Goal: Book appointment/travel/reservation

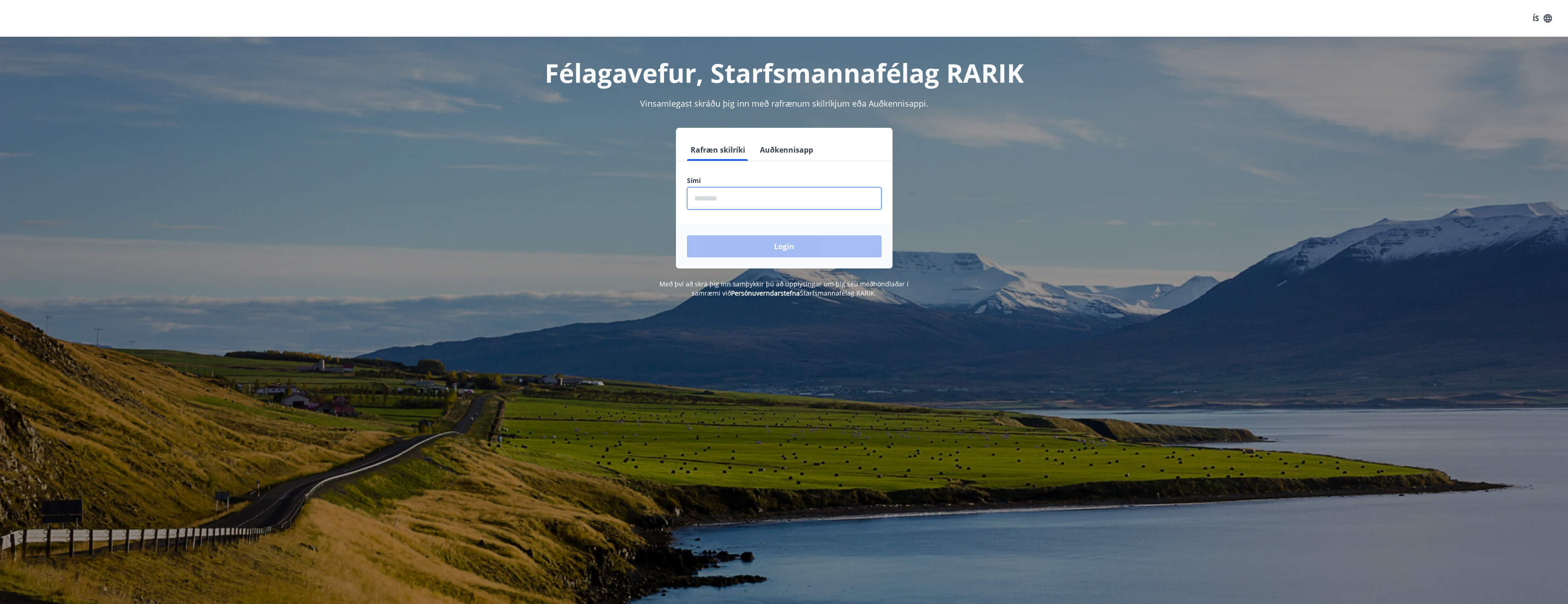
click at [737, 203] on input "phone" at bounding box center [784, 198] width 195 height 23
click at [784, 147] on button "Auðkennisapp" at bounding box center [786, 149] width 61 height 22
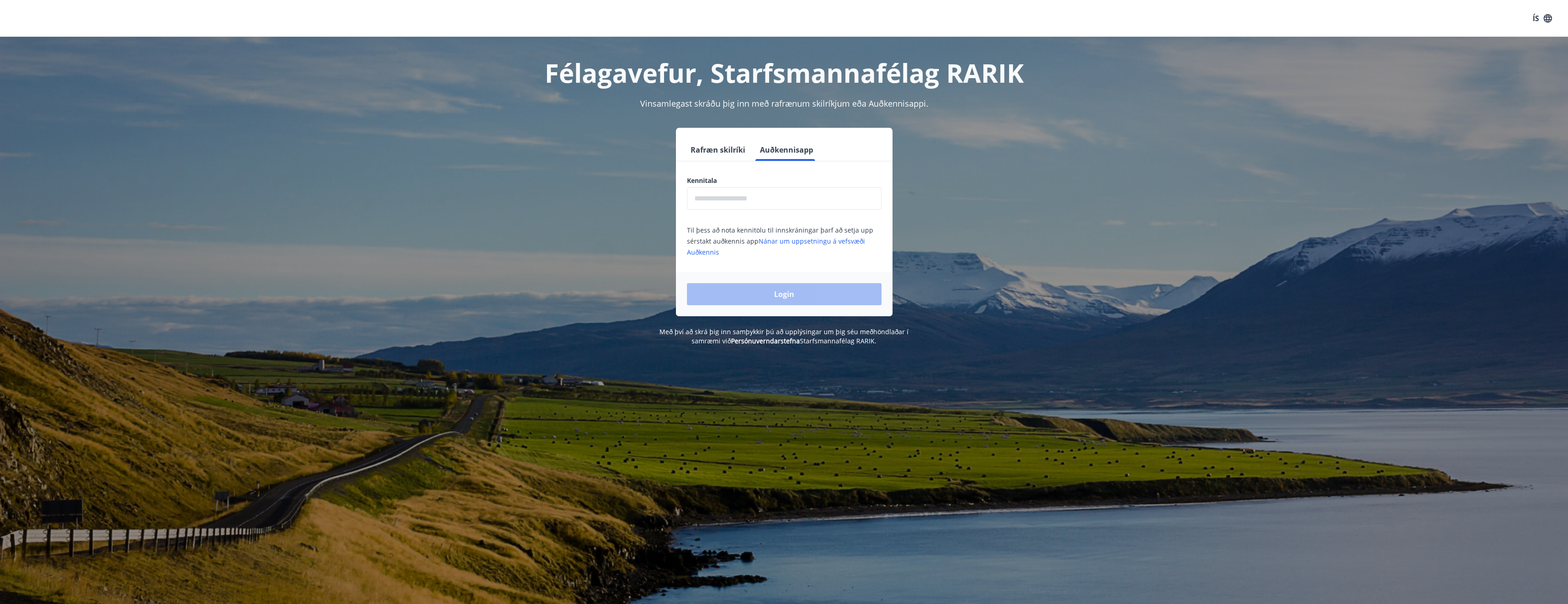
click at [732, 202] on input "text" at bounding box center [784, 198] width 195 height 23
type input "**********"
click at [790, 293] on button "Login" at bounding box center [784, 294] width 195 height 22
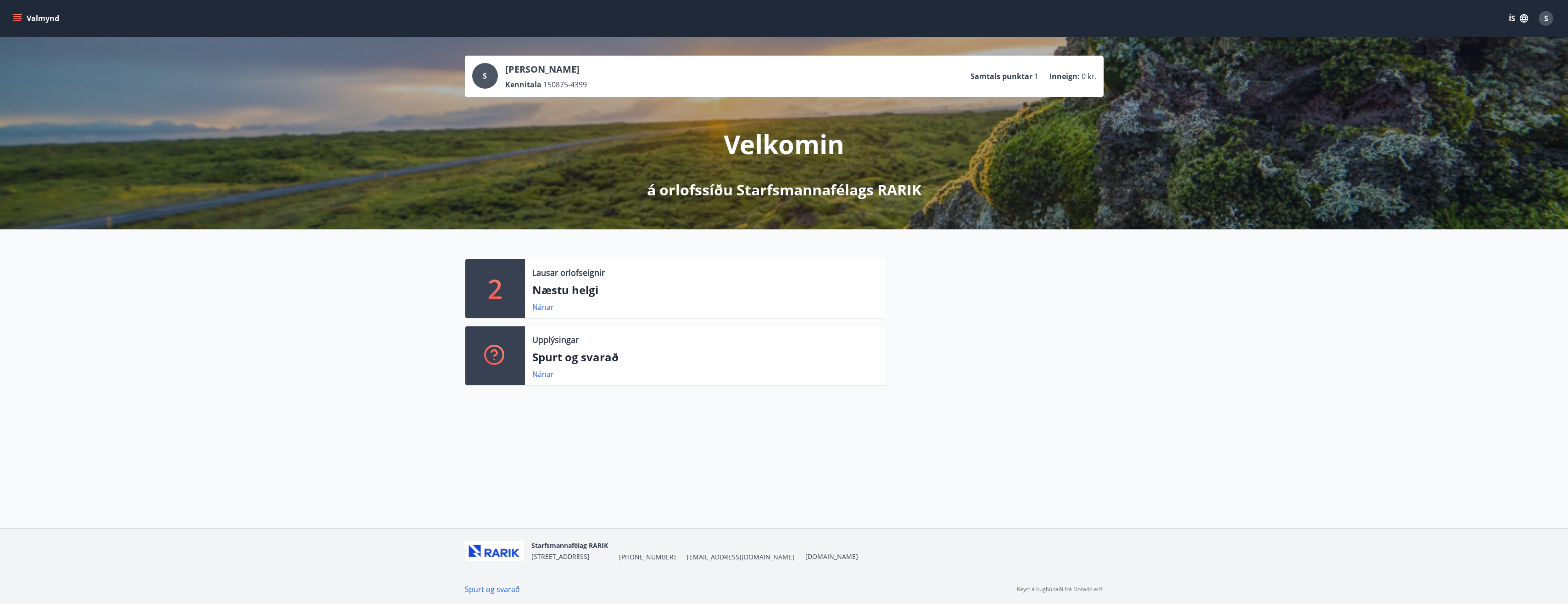
scroll to position [1, 0]
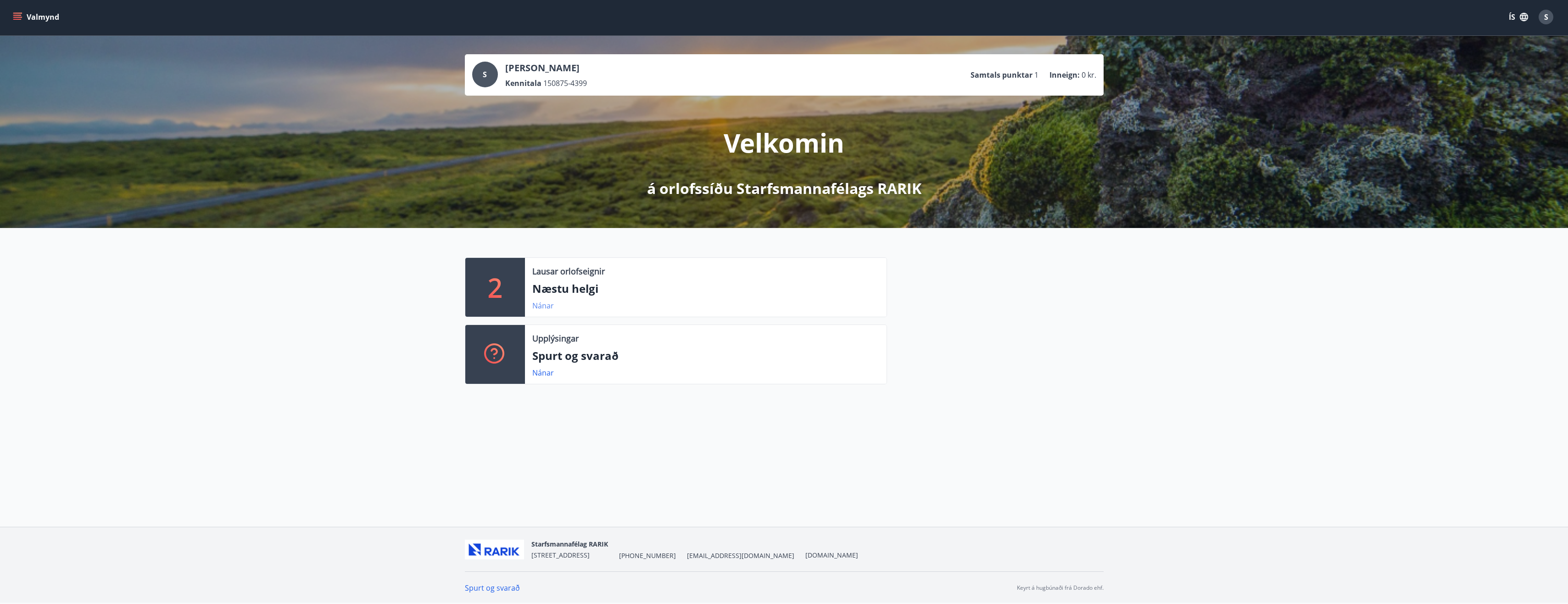
click at [544, 304] on link "Nánar" at bounding box center [543, 305] width 22 height 10
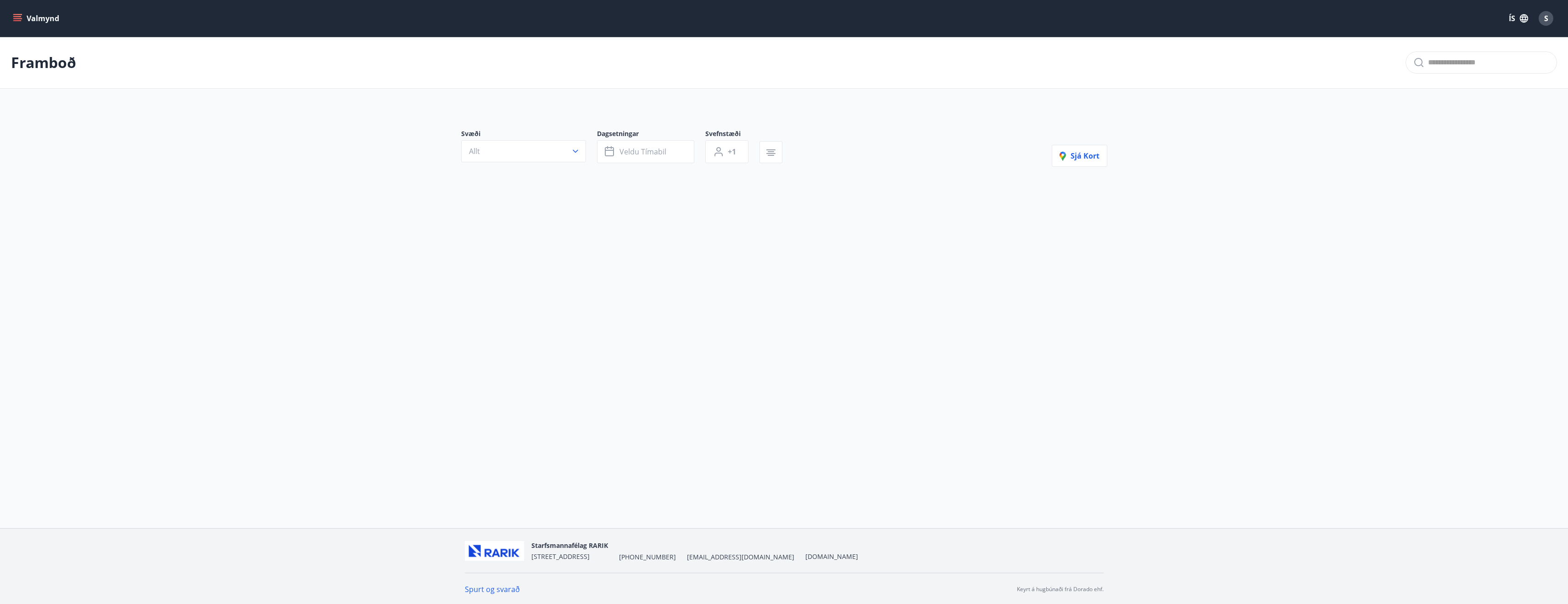
type input "*"
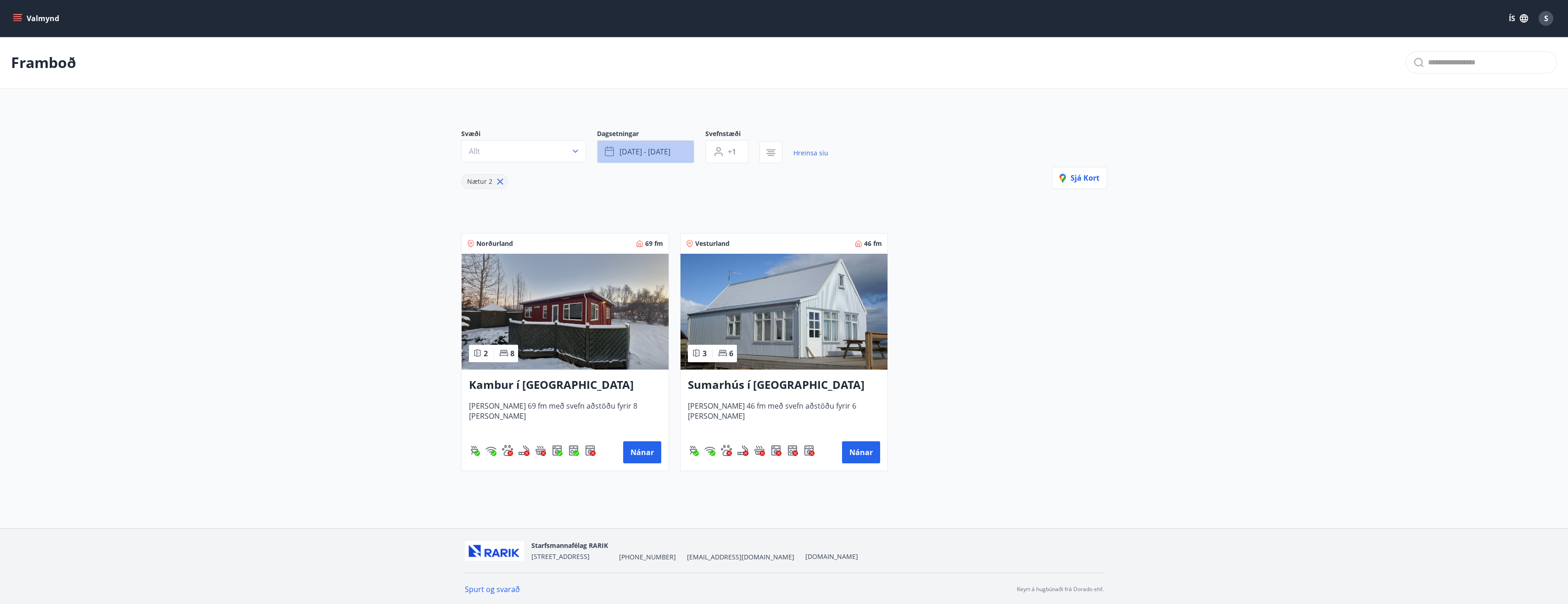
click at [648, 148] on span "[DATE] - [DATE]" at bounding box center [644, 151] width 51 height 10
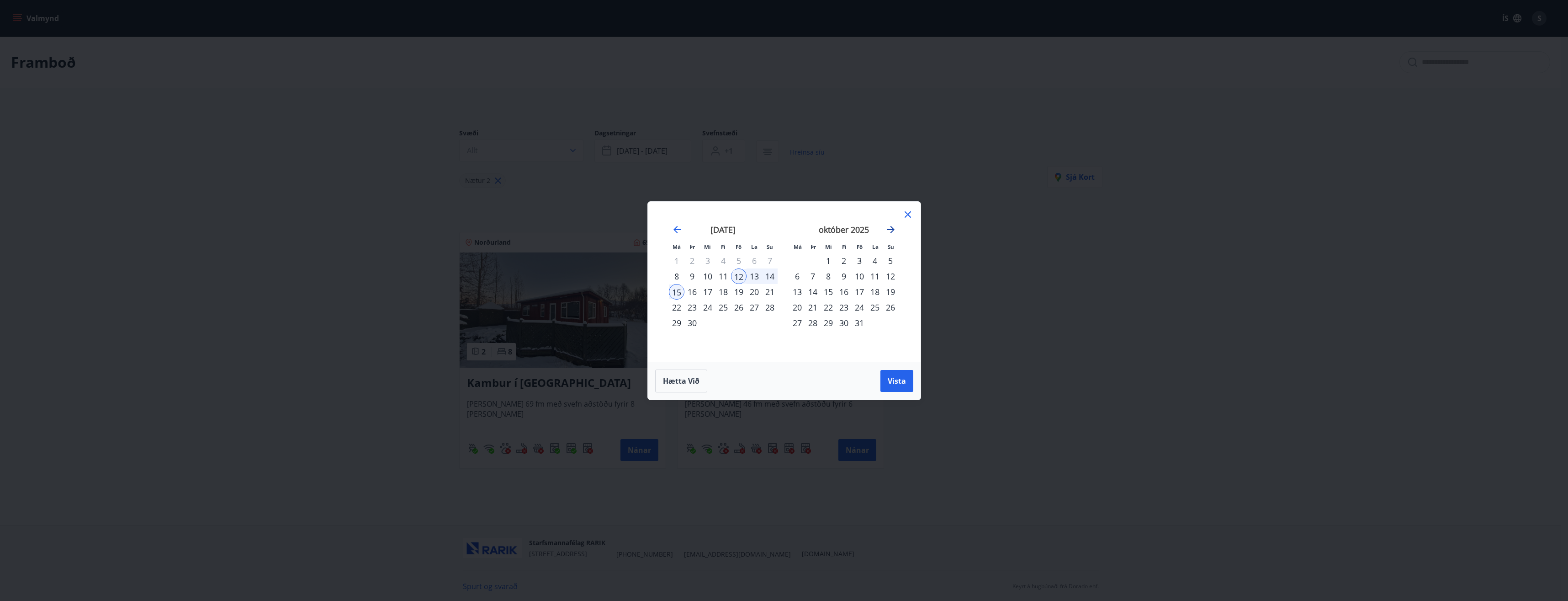
click at [891, 231] on icon "Move forward to switch to the next month." at bounding box center [891, 229] width 11 height 11
click at [756, 289] on div "20" at bounding box center [754, 292] width 16 height 16
click at [892, 229] on icon "Move forward to switch to the next month." at bounding box center [891, 229] width 11 height 11
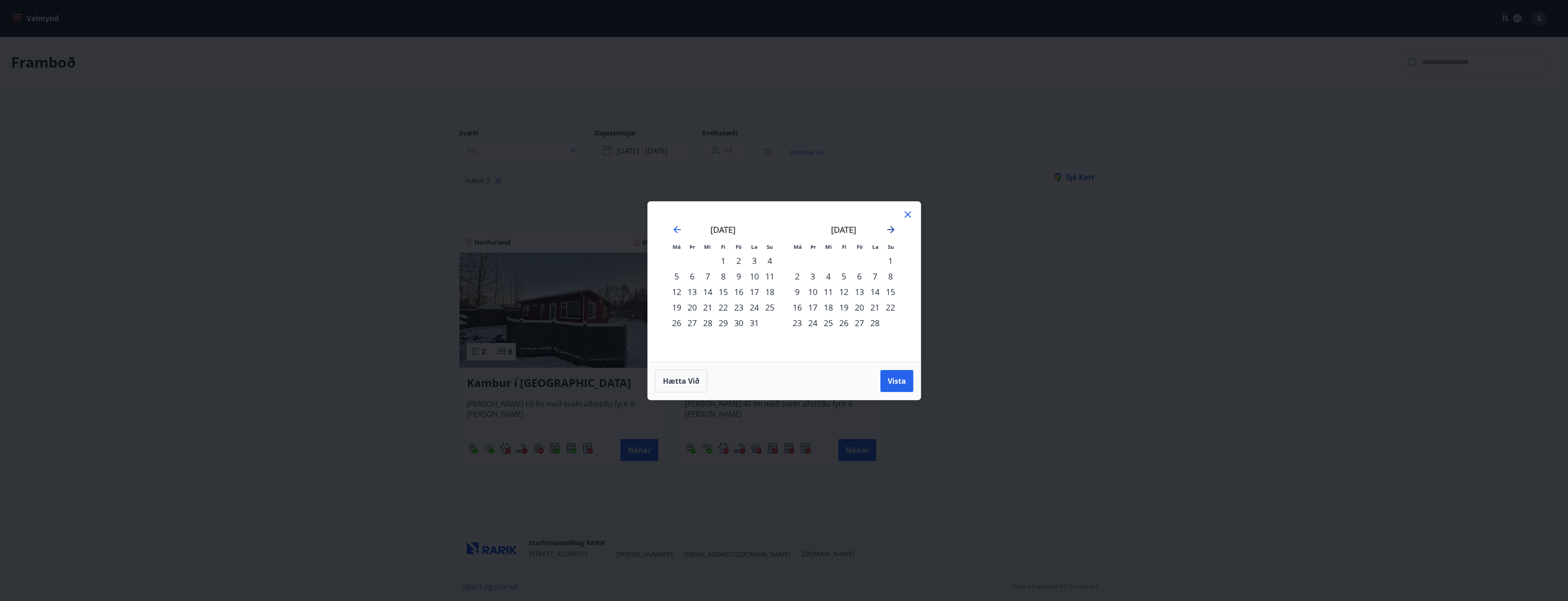
click at [892, 229] on icon "Move forward to switch to the next month." at bounding box center [891, 229] width 11 height 11
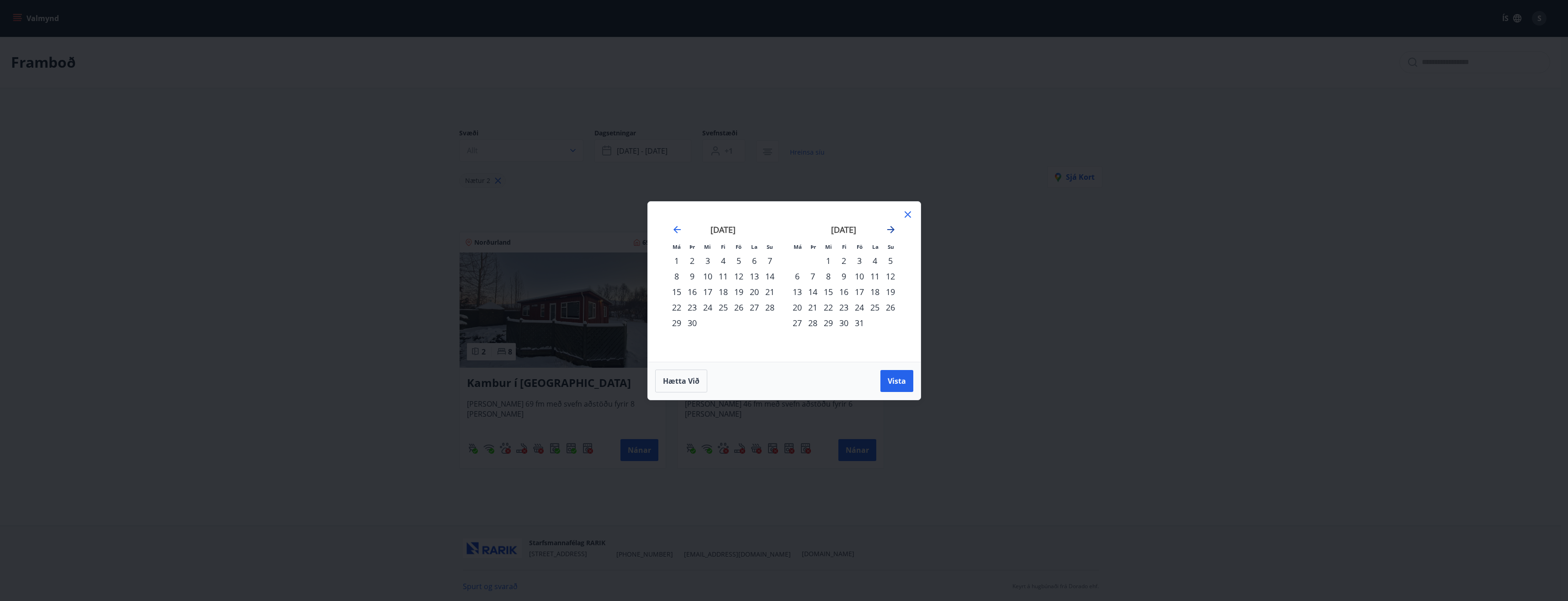
click at [892, 229] on icon "Move forward to switch to the next month." at bounding box center [891, 229] width 11 height 11
click at [770, 289] on div "20" at bounding box center [770, 292] width 16 height 16
click at [886, 382] on button "Vista" at bounding box center [896, 380] width 33 height 22
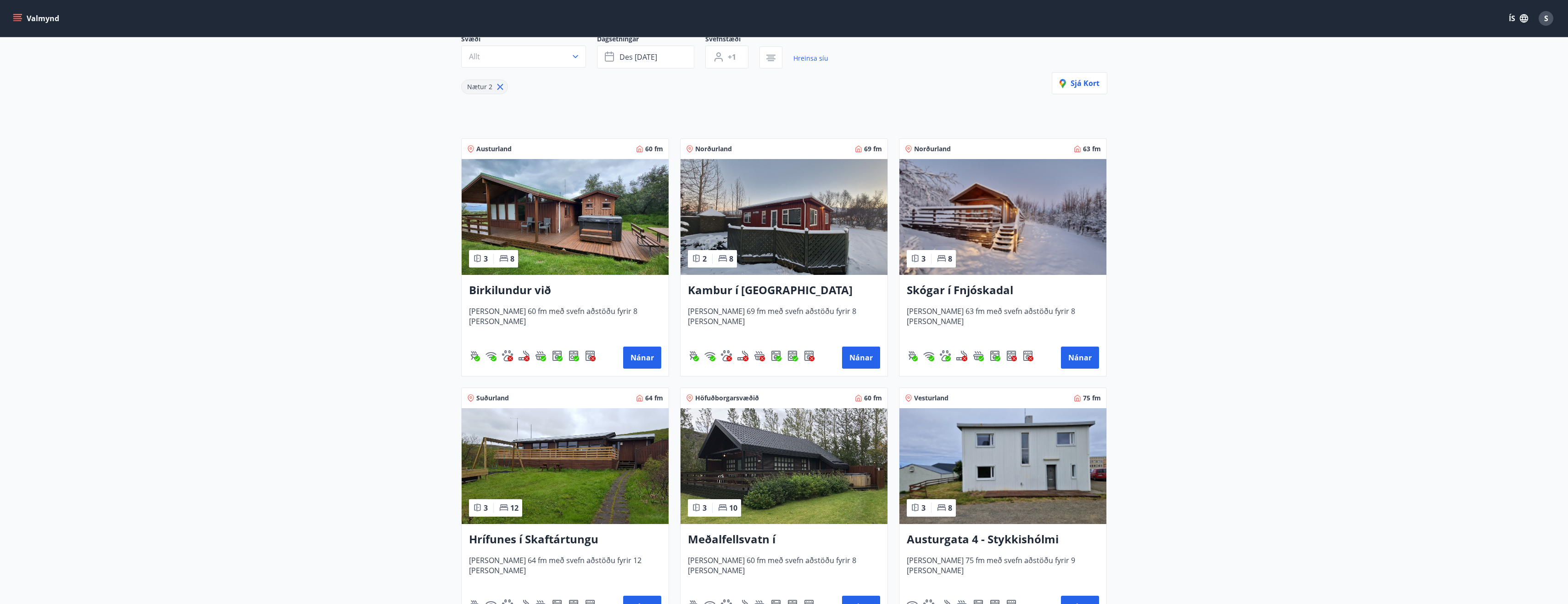
scroll to position [89, 0]
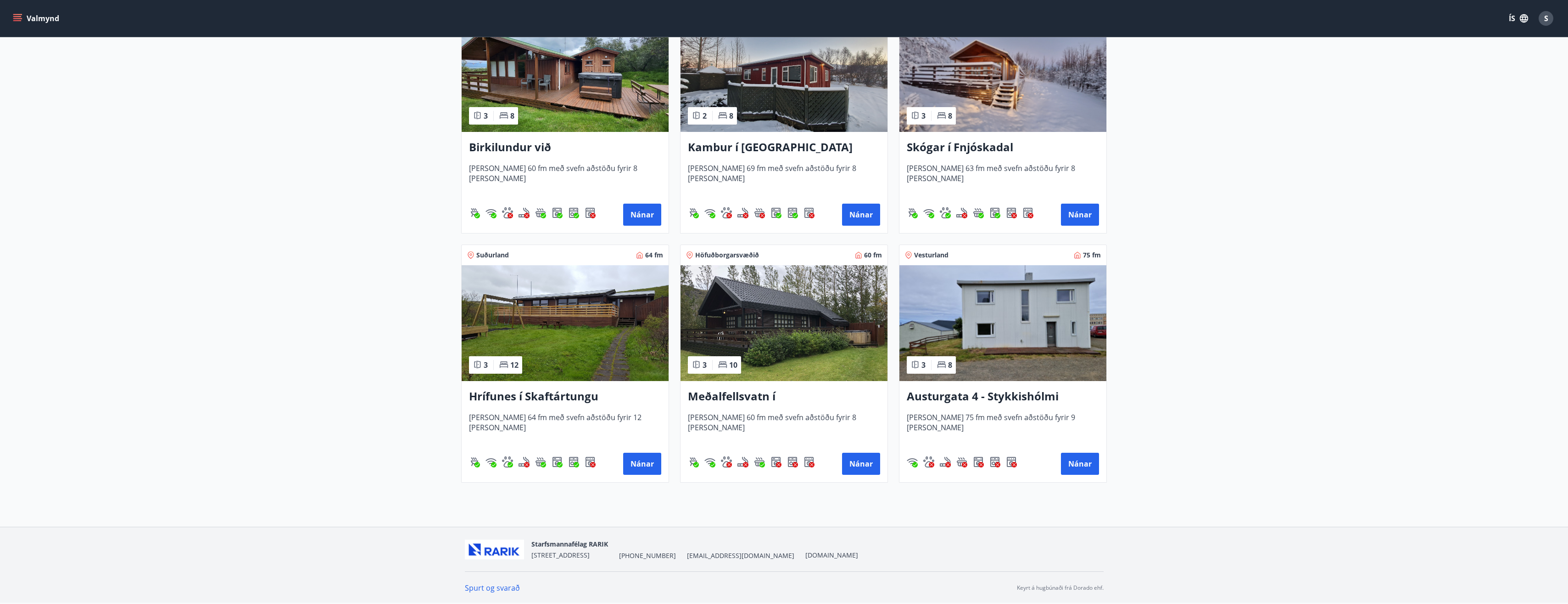
click at [783, 310] on img at bounding box center [784, 322] width 207 height 115
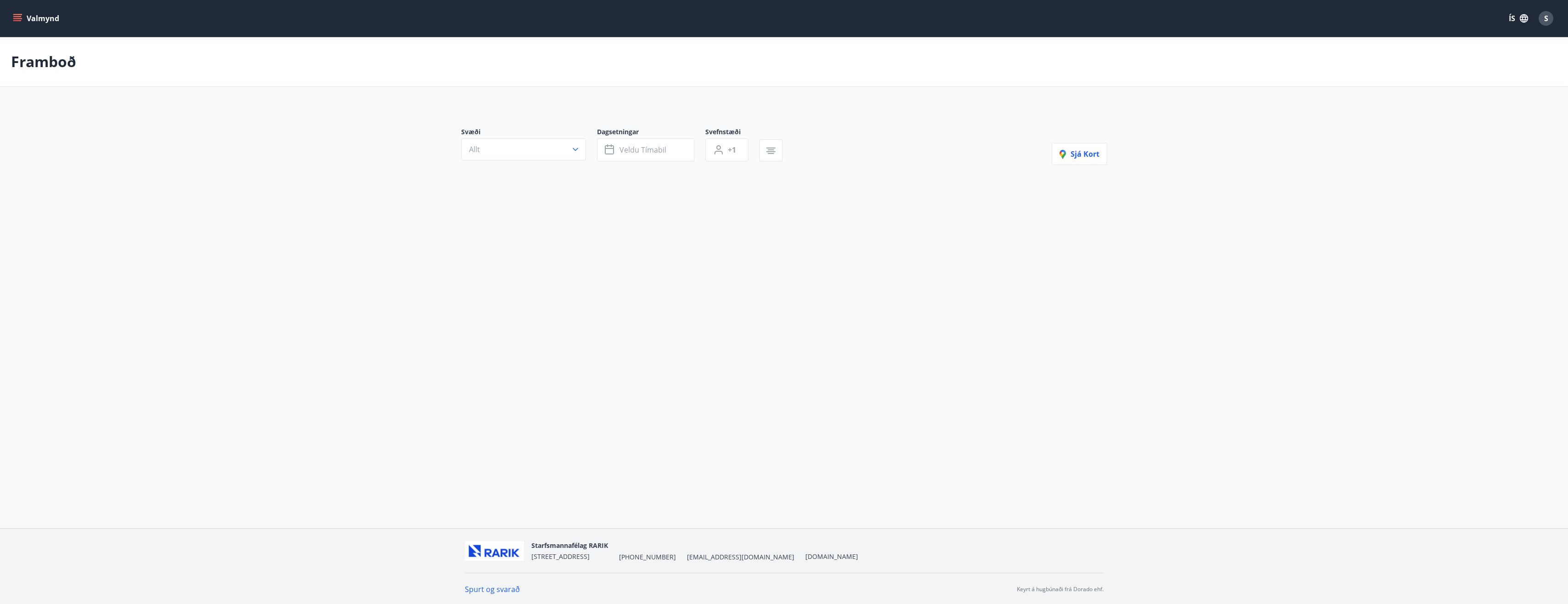
type input "*"
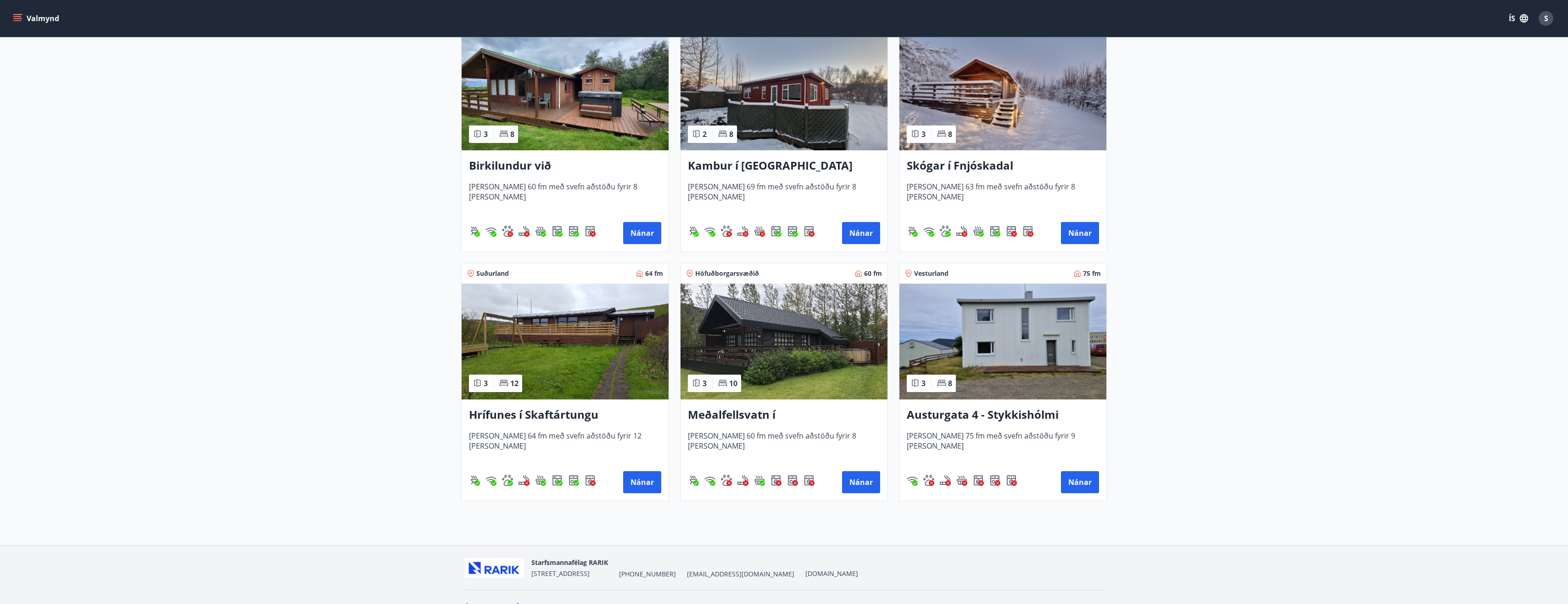
click at [558, 342] on img at bounding box center [565, 341] width 207 height 115
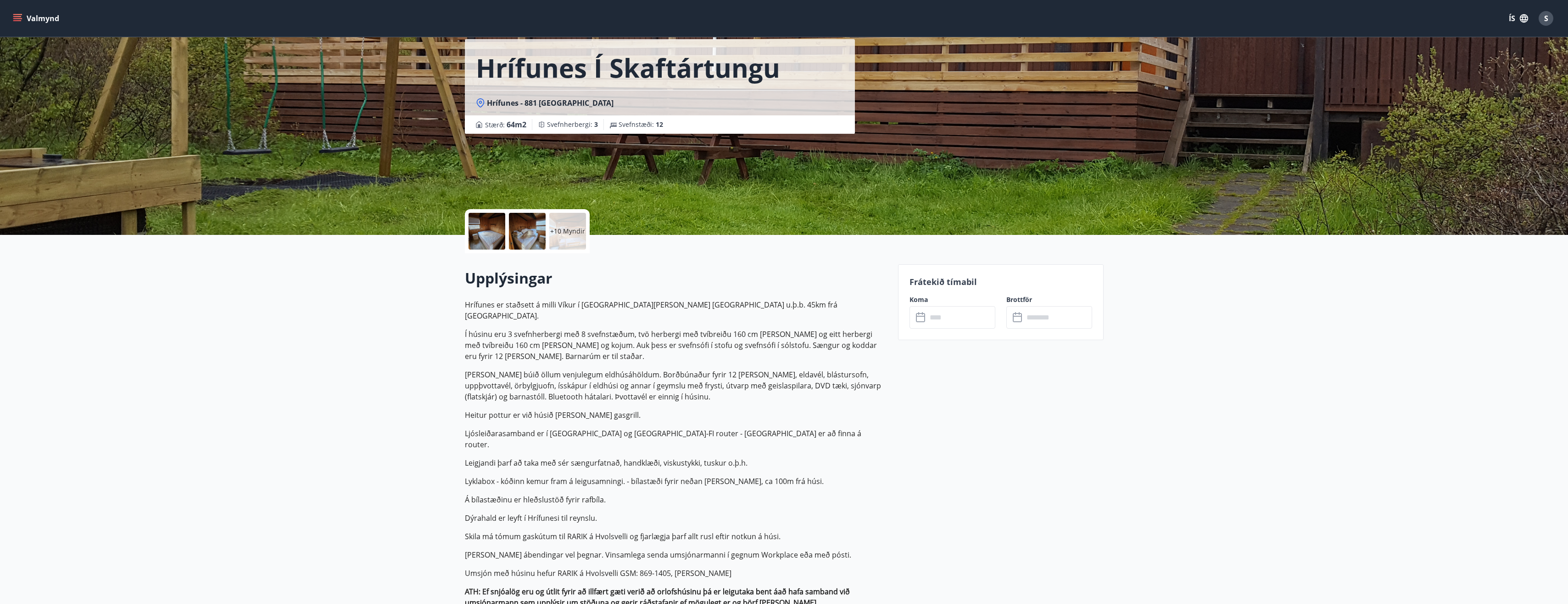
scroll to position [42, 0]
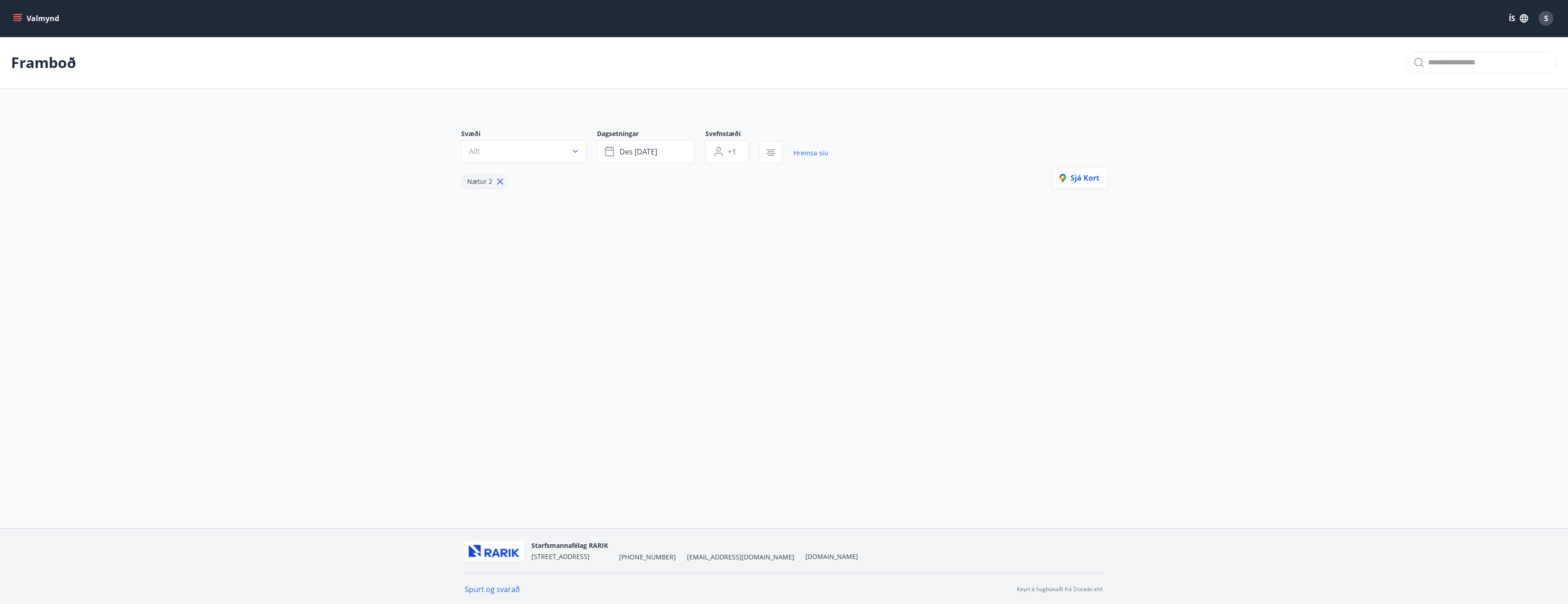
click at [17, 24] on button "Valmynd" at bounding box center [37, 18] width 52 height 17
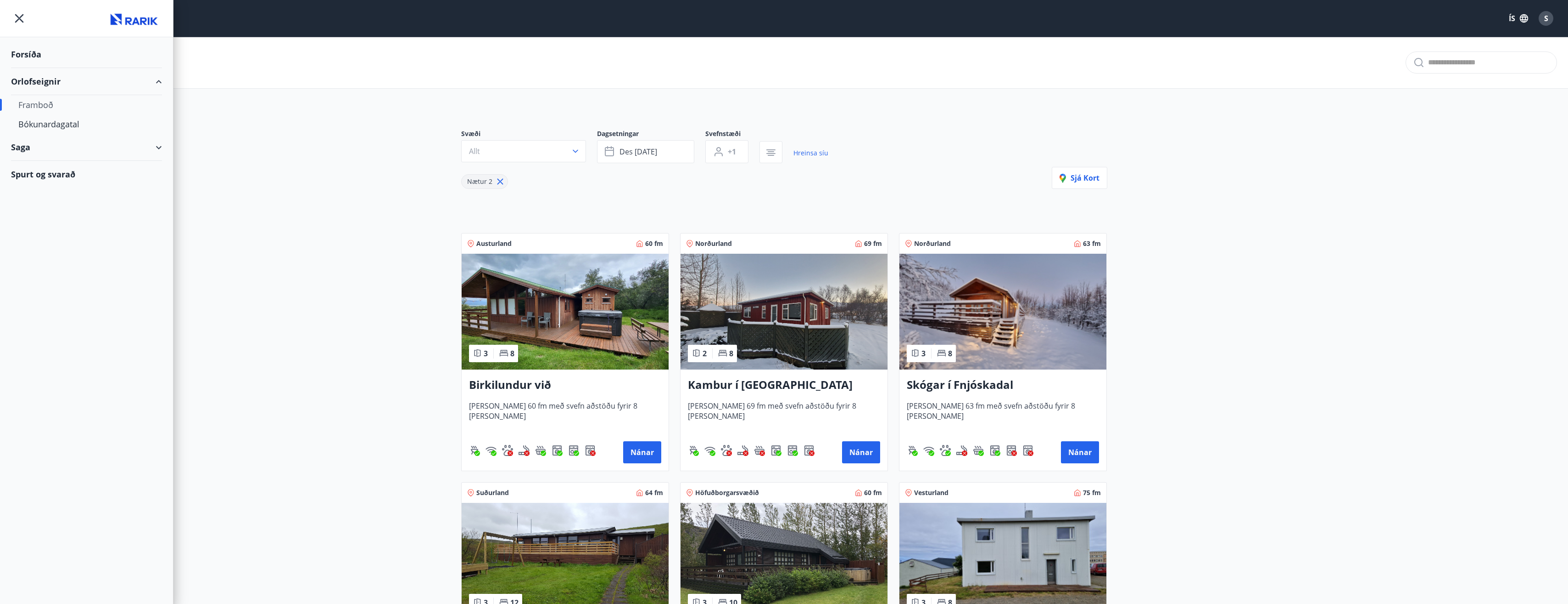
click at [44, 101] on div "Framboð" at bounding box center [86, 104] width 136 height 19
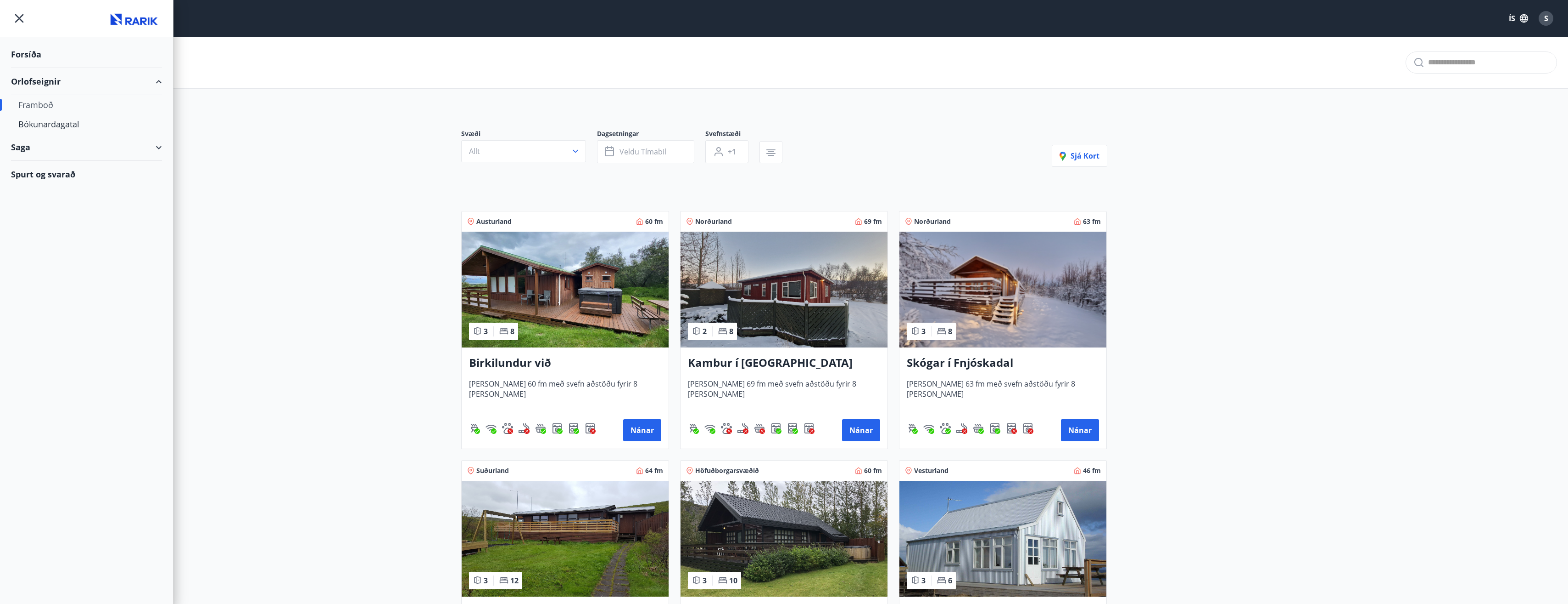
type input "*"
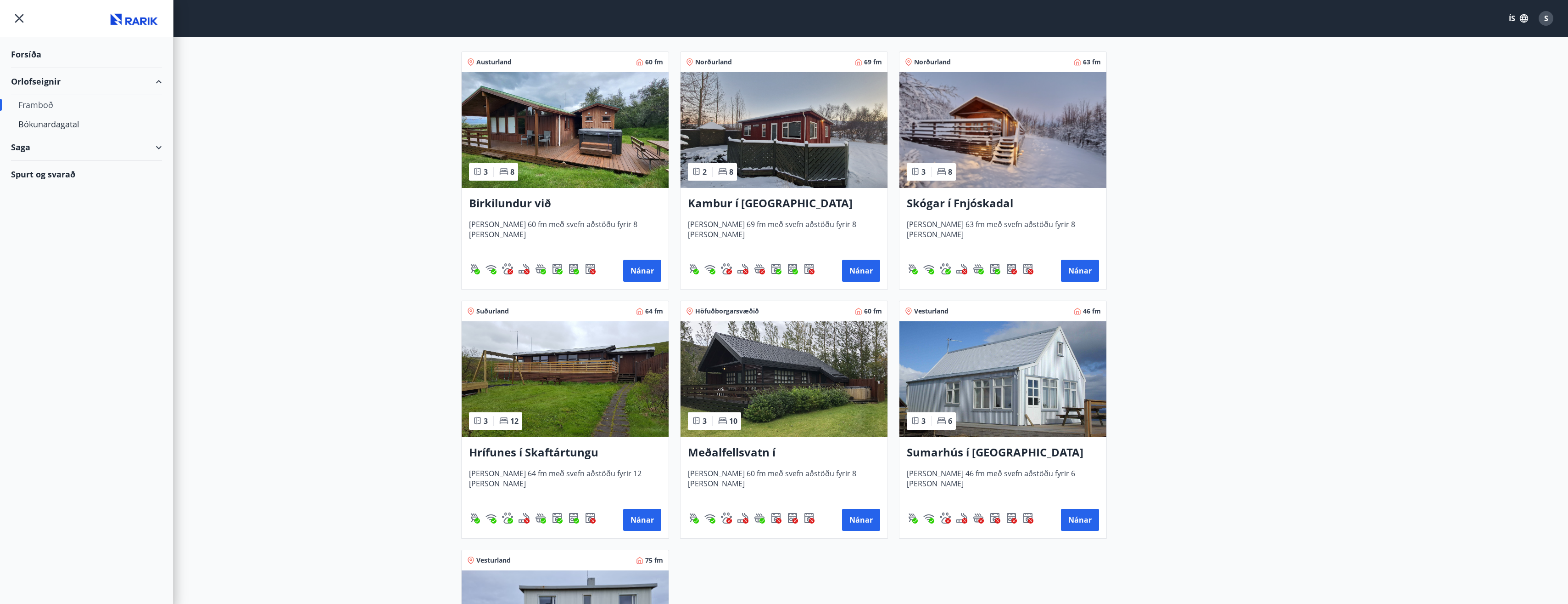
scroll to position [159, 0]
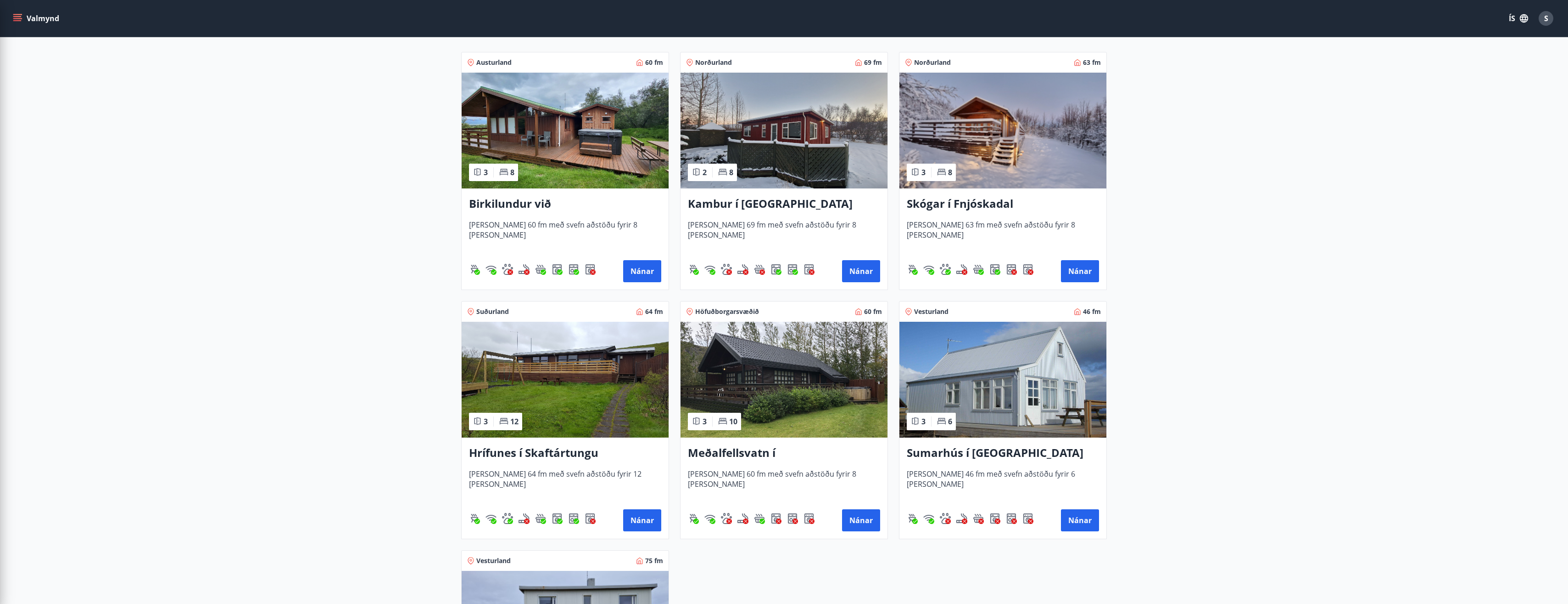
click at [981, 205] on h3 "Skógar í Fnjóskadal" at bounding box center [1002, 204] width 192 height 17
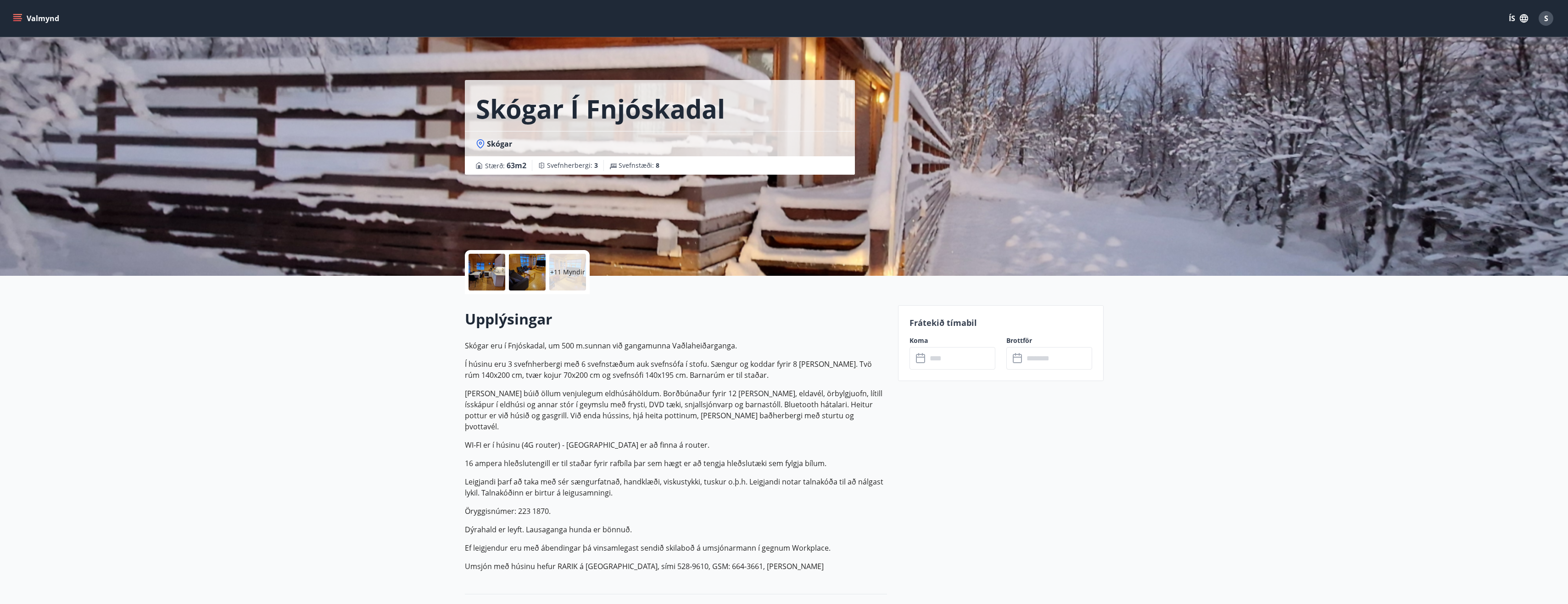
click at [496, 145] on span "Skógar" at bounding box center [499, 143] width 25 height 10
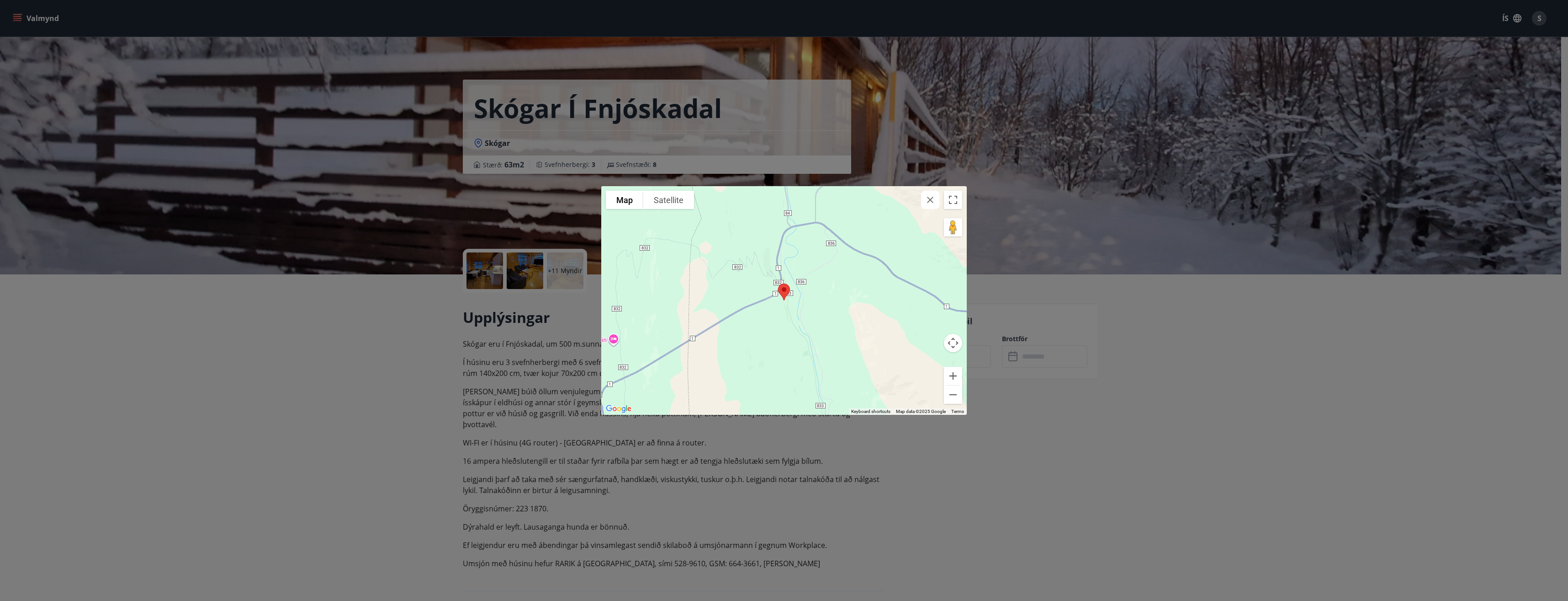
click at [494, 145] on div "To navigate the map with touch gestures double-tap and hold your finger on the …" at bounding box center [784, 300] width 1568 height 601
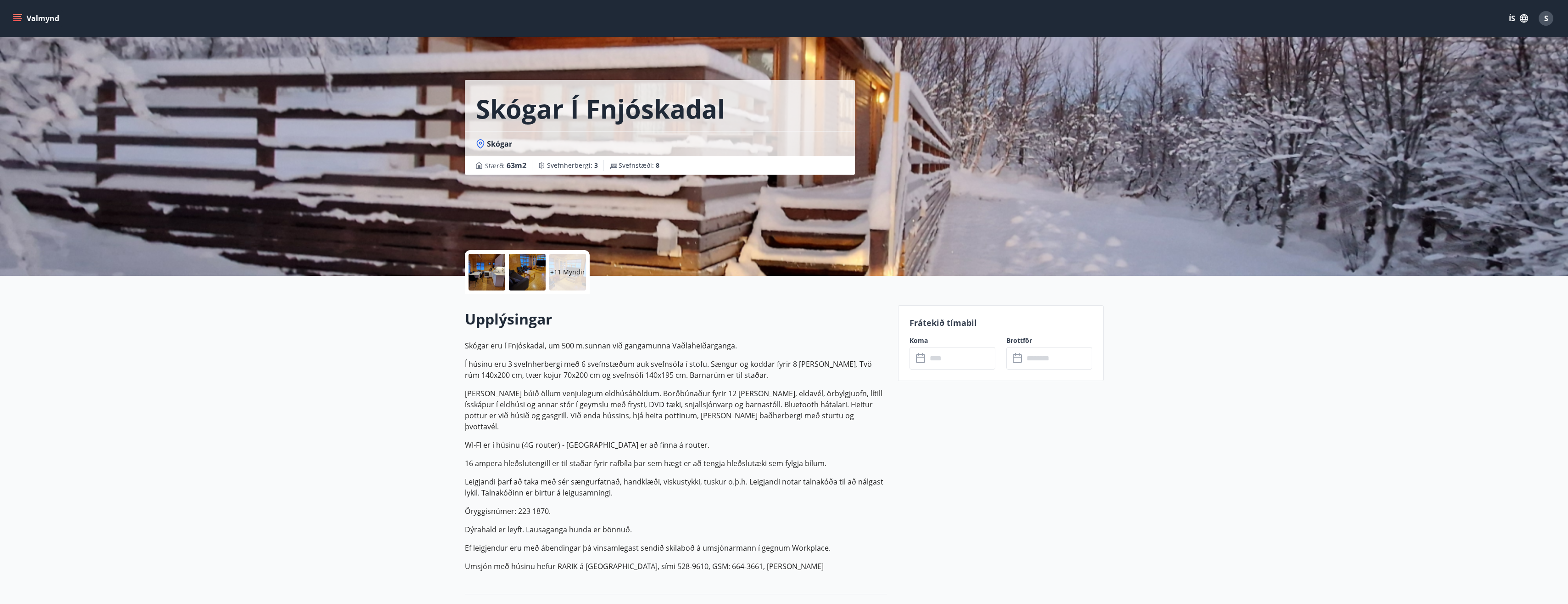
click at [496, 145] on span "Skógar" at bounding box center [499, 143] width 25 height 10
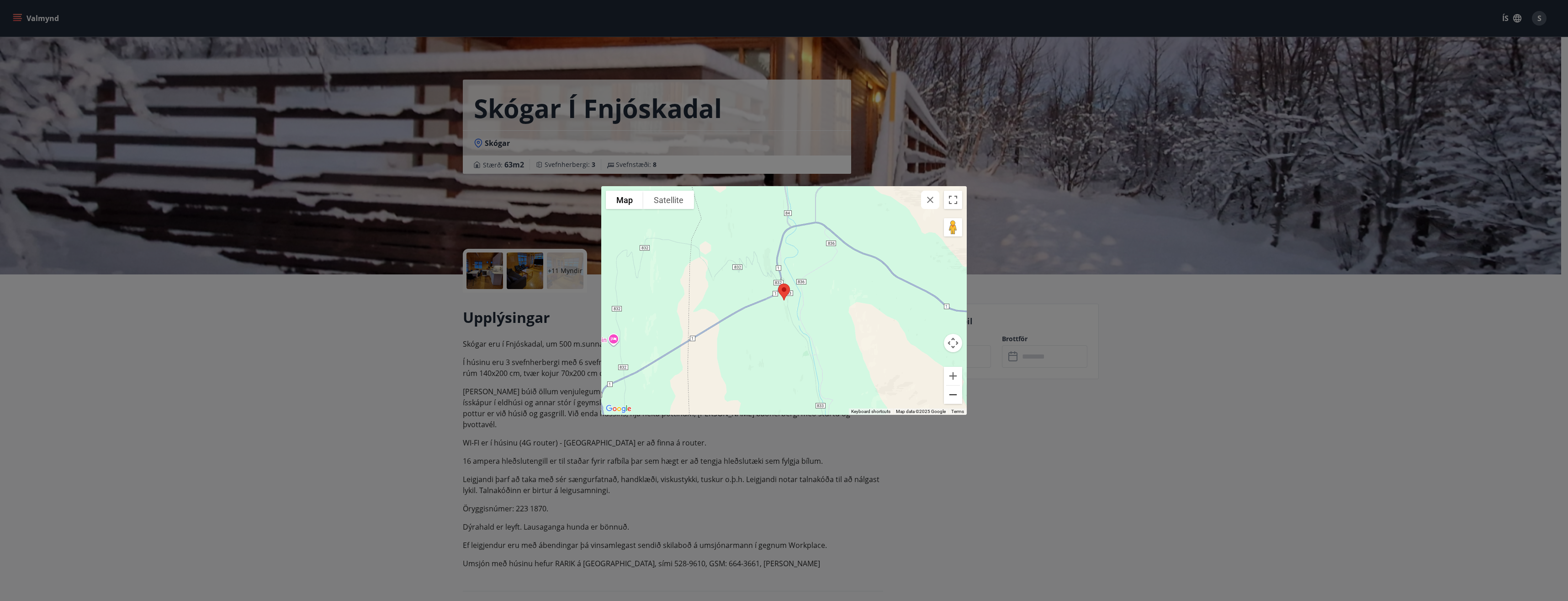
click at [954, 391] on button "Zoom out" at bounding box center [953, 394] width 18 height 18
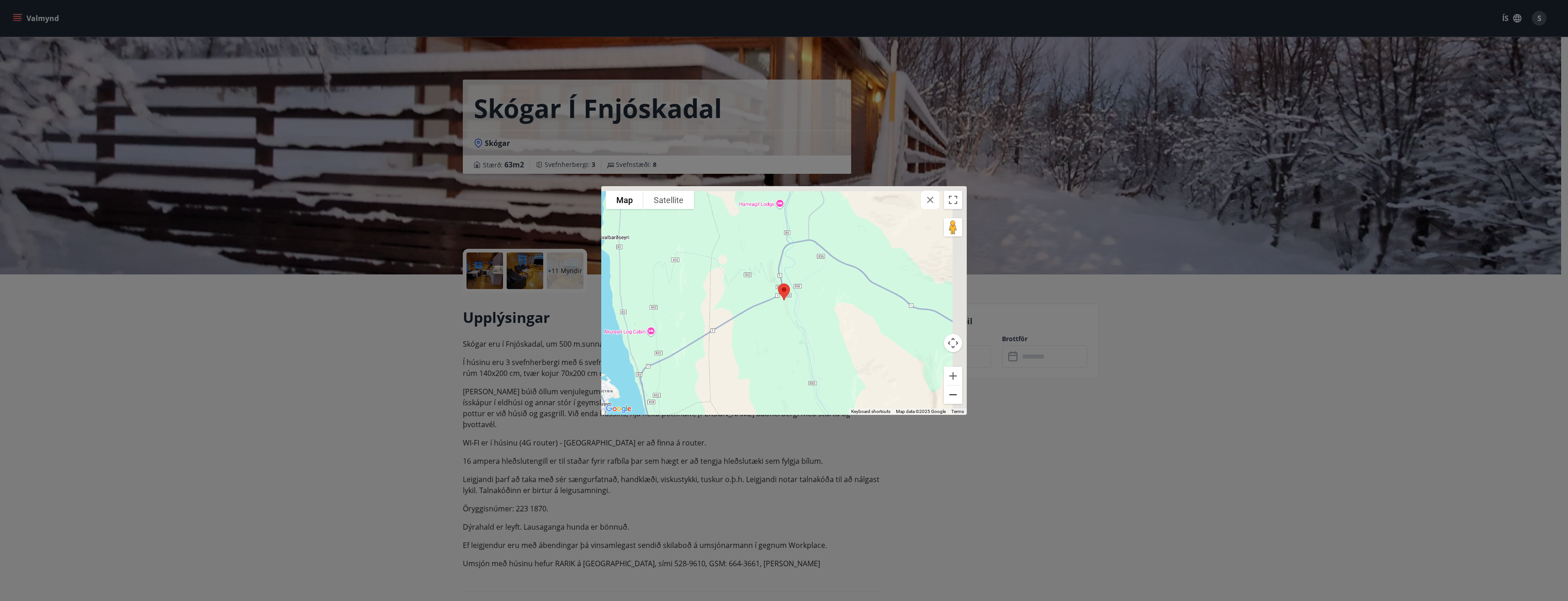
click at [954, 391] on button "Zoom out" at bounding box center [953, 394] width 18 height 18
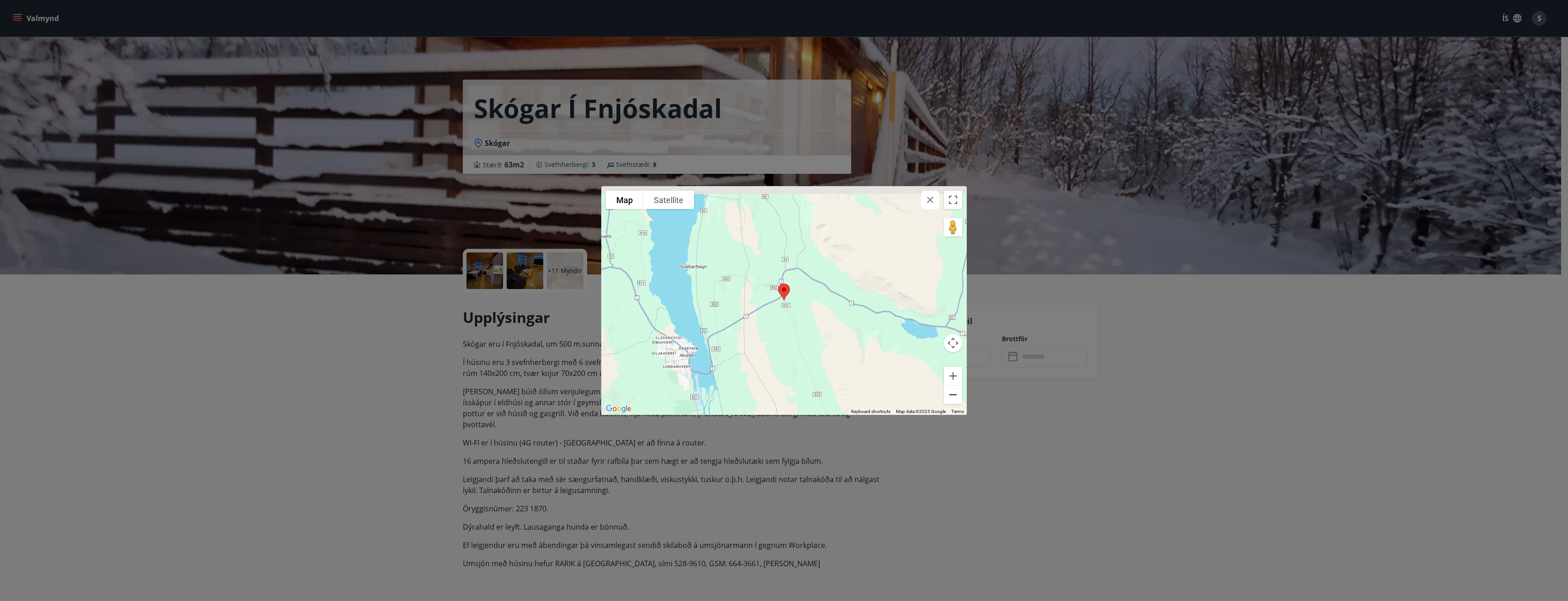
click at [954, 391] on button "Zoom out" at bounding box center [953, 394] width 18 height 18
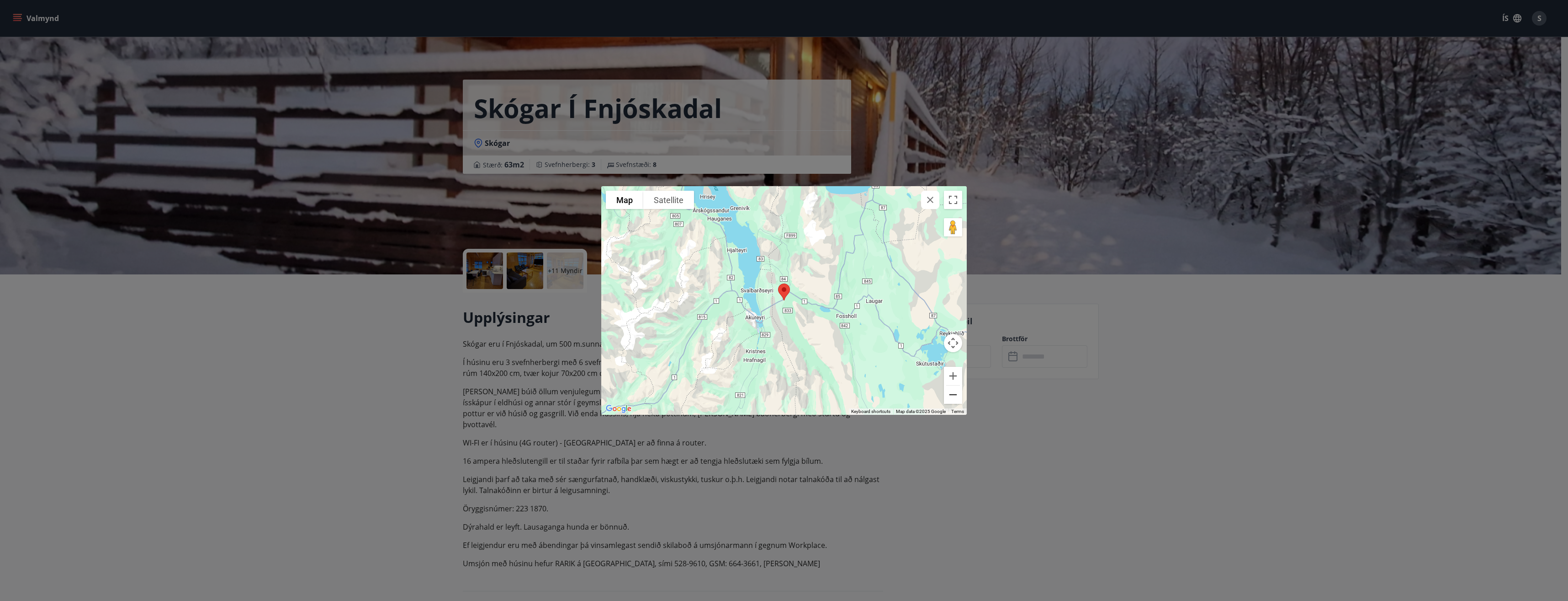
click at [954, 391] on button "Zoom out" at bounding box center [953, 394] width 18 height 18
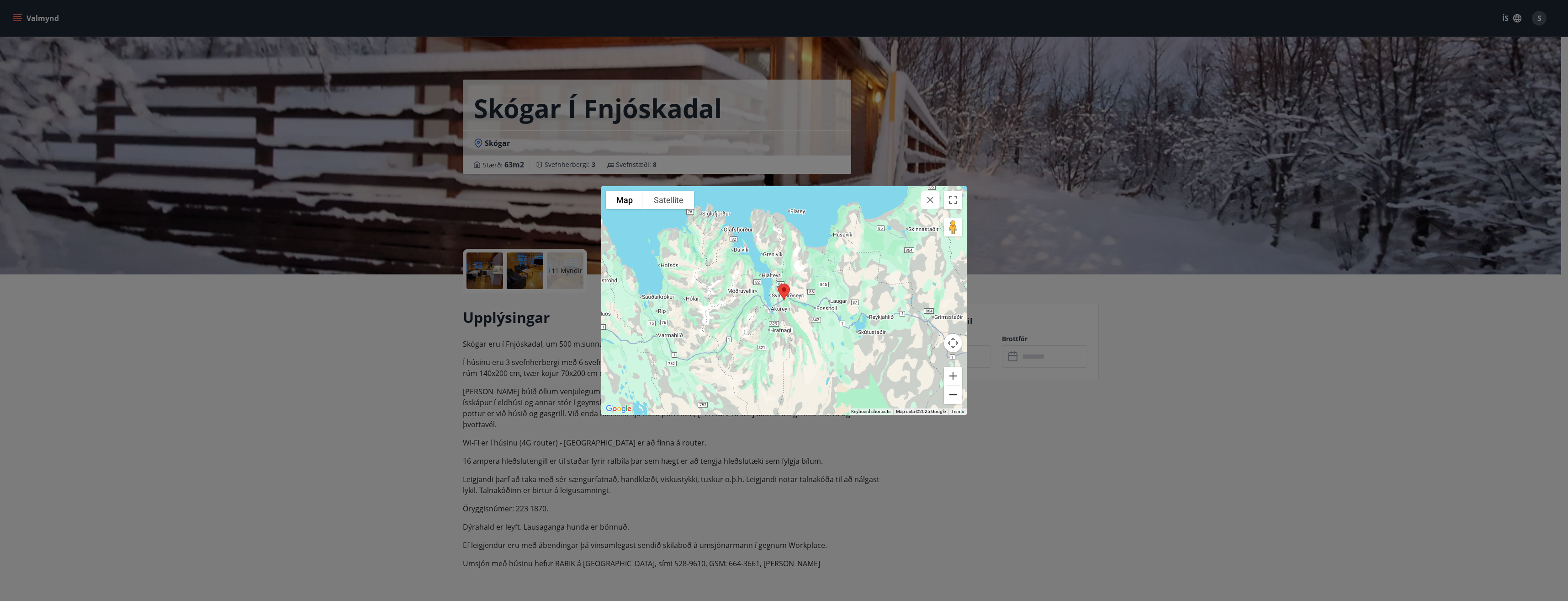
click at [954, 391] on button "Zoom out" at bounding box center [953, 394] width 18 height 18
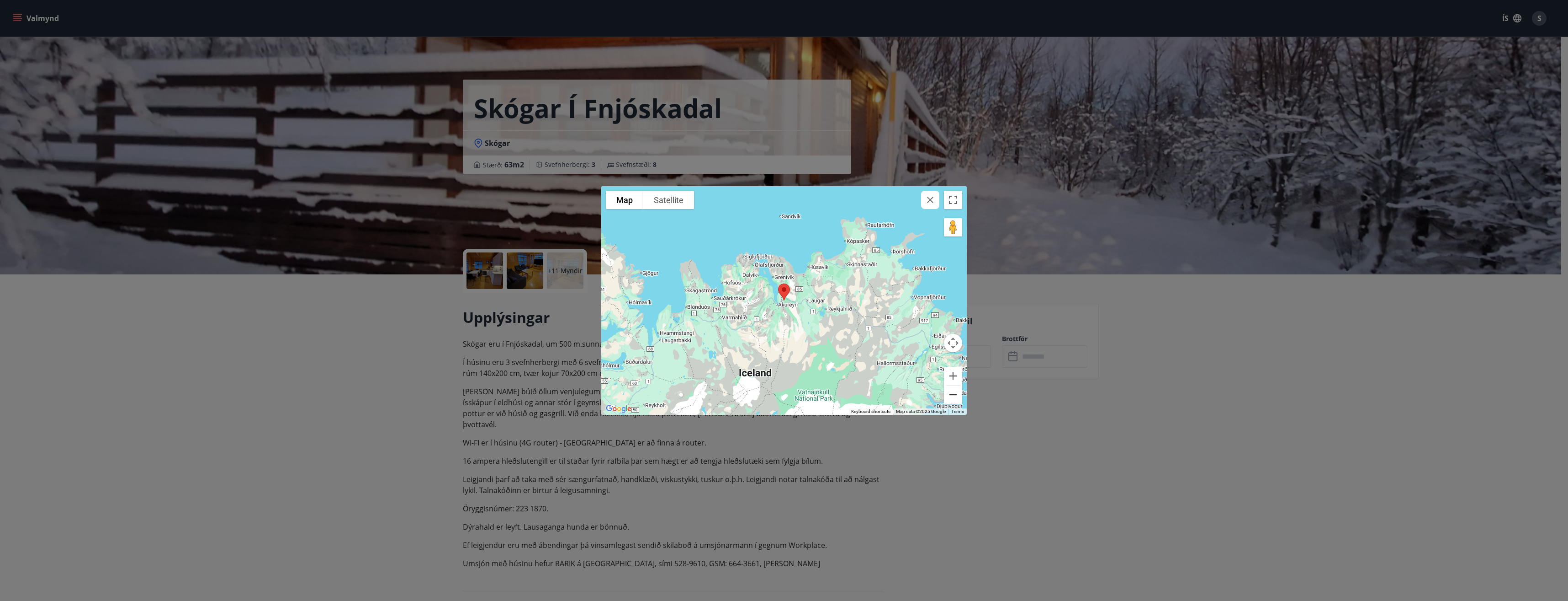
click at [954, 391] on button "Zoom out" at bounding box center [953, 394] width 18 height 18
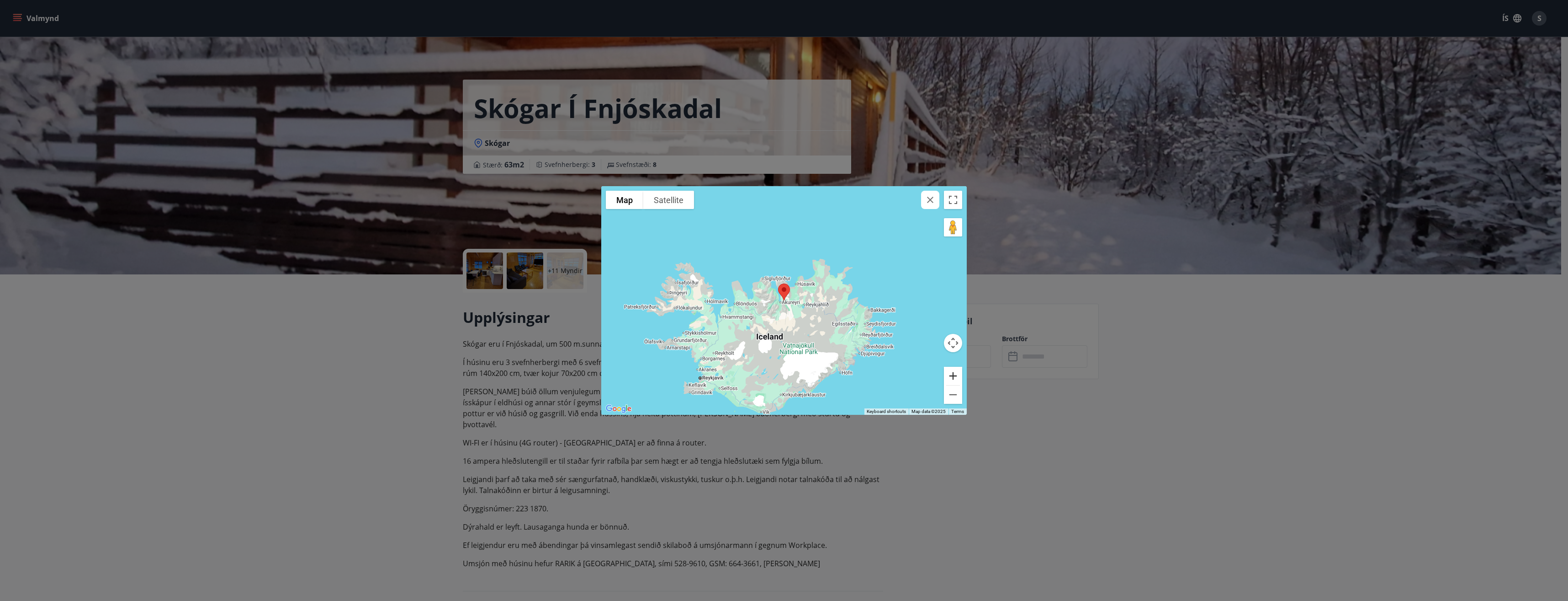
click at [950, 369] on button "Zoom in" at bounding box center [953, 375] width 18 height 18
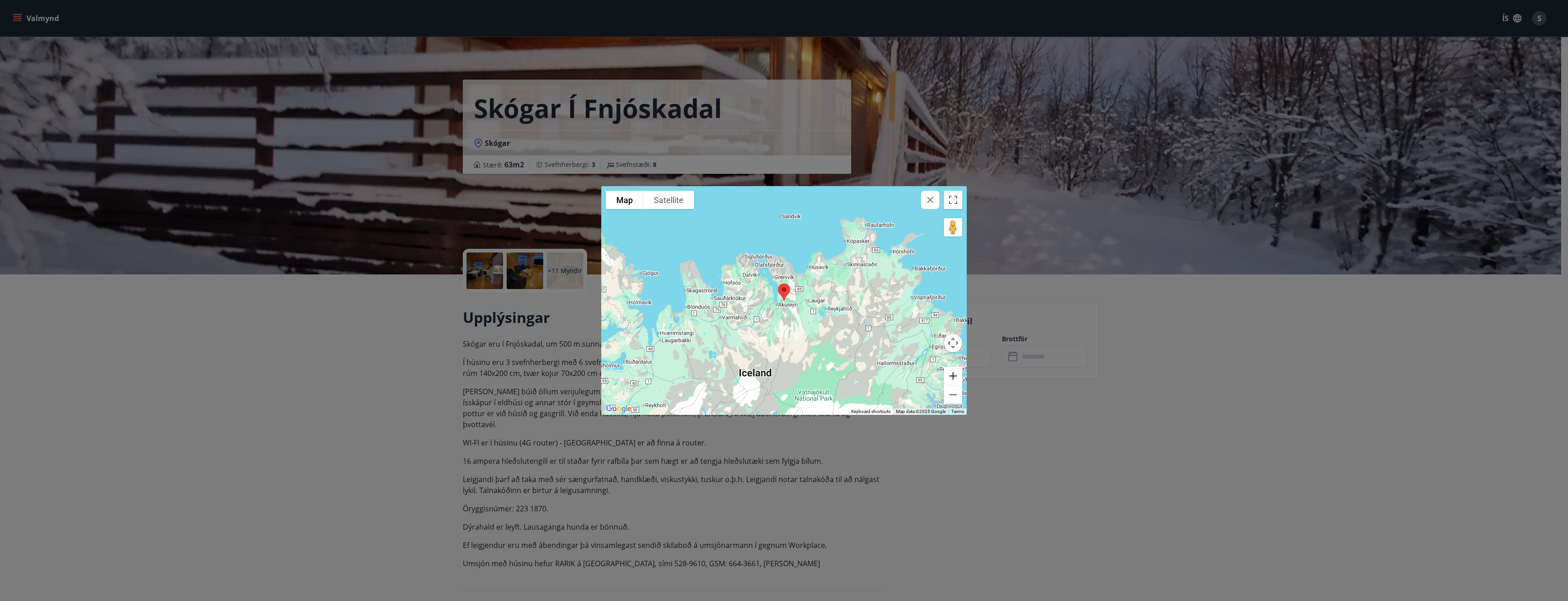
click at [950, 369] on button "Zoom in" at bounding box center [953, 375] width 18 height 18
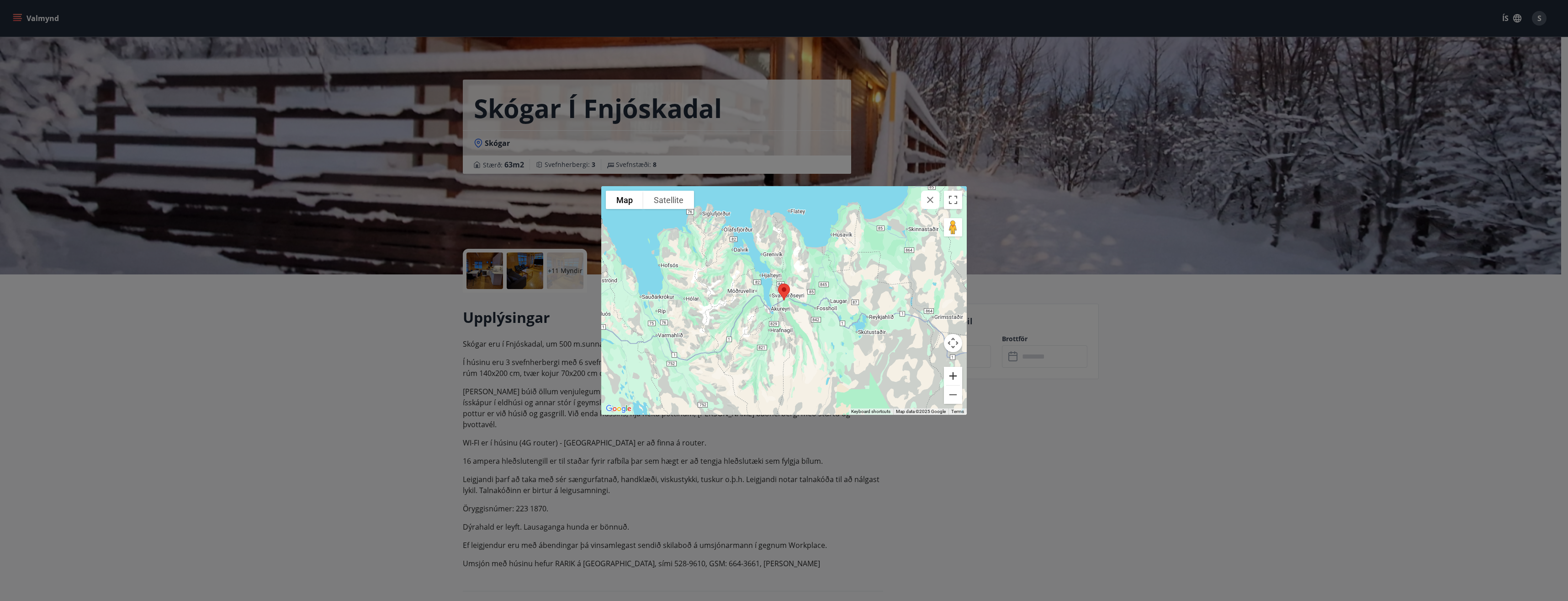
click at [950, 369] on button "Zoom in" at bounding box center [953, 375] width 18 height 18
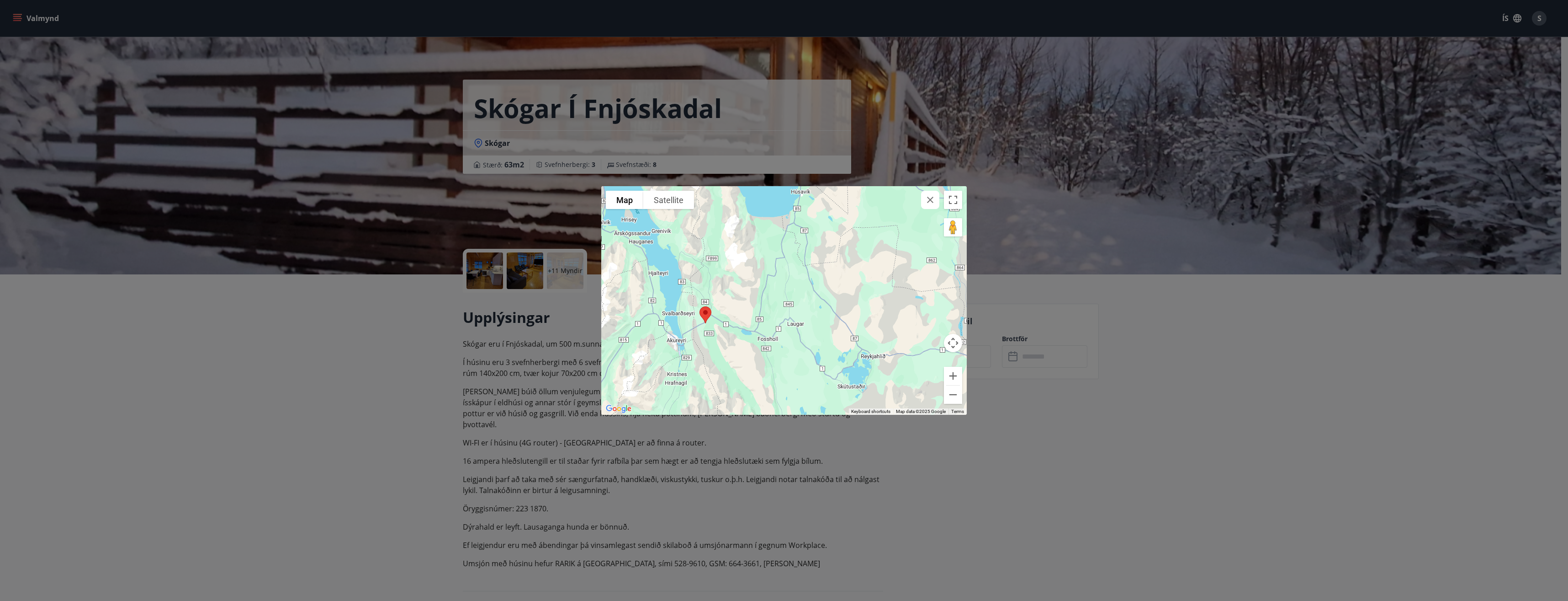
drag, startPoint x: 775, startPoint y: 364, endPoint x: 696, endPoint y: 387, distance: 82.3
click at [696, 387] on div at bounding box center [783, 300] width 365 height 229
click at [930, 202] on icon "button" at bounding box center [930, 199] width 11 height 11
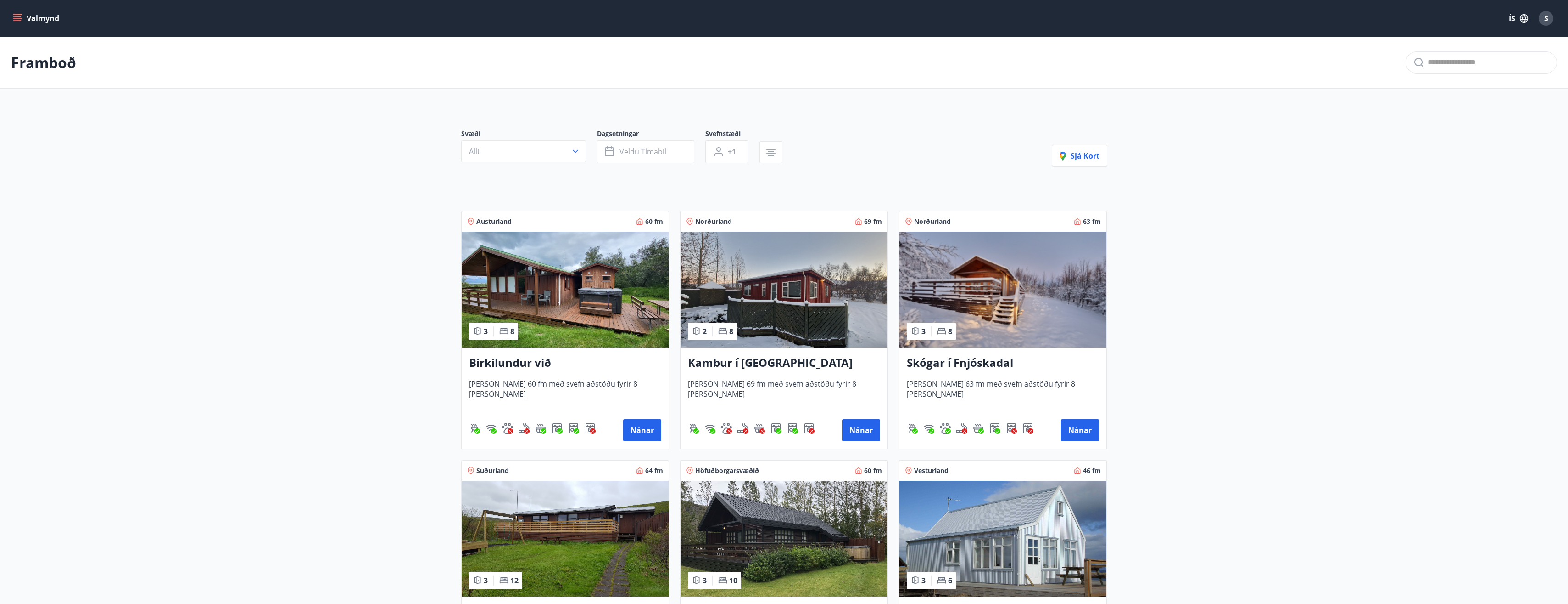
click at [771, 362] on h3 "Kambur í [GEOGRAPHIC_DATA]" at bounding box center [784, 362] width 192 height 17
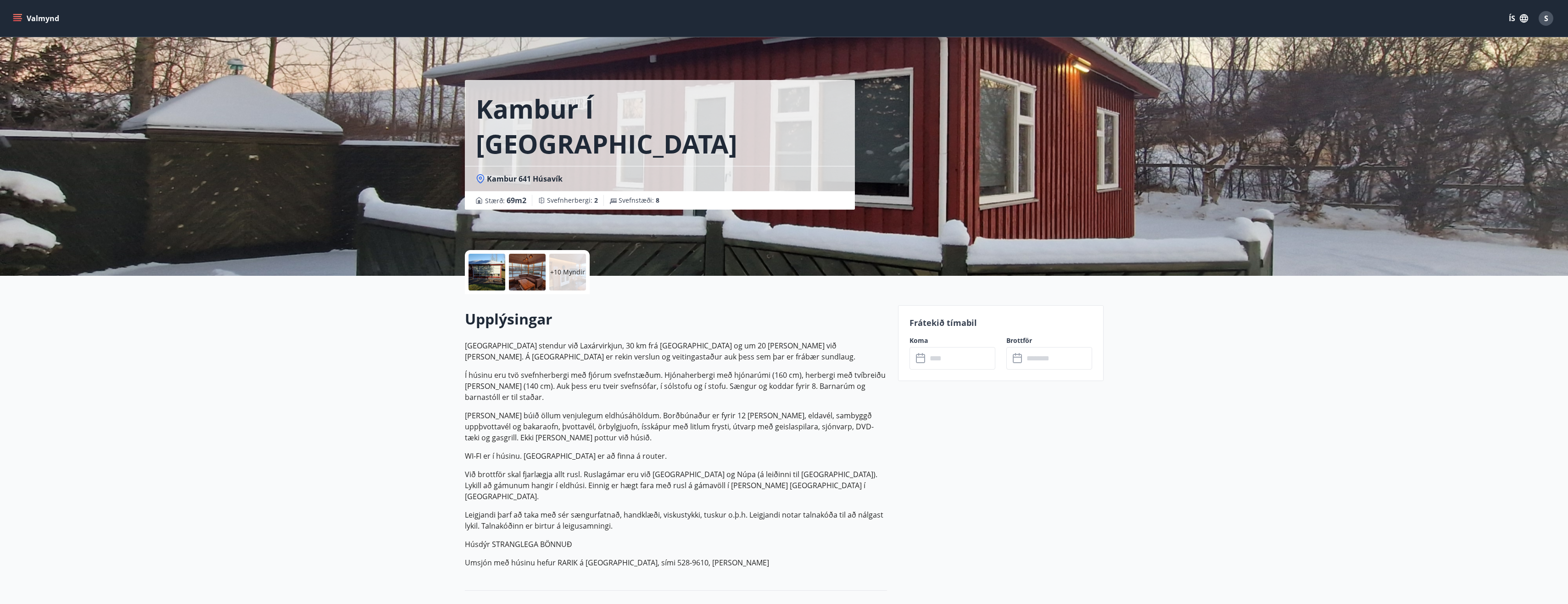
click at [482, 174] on icon at bounding box center [480, 178] width 9 height 9
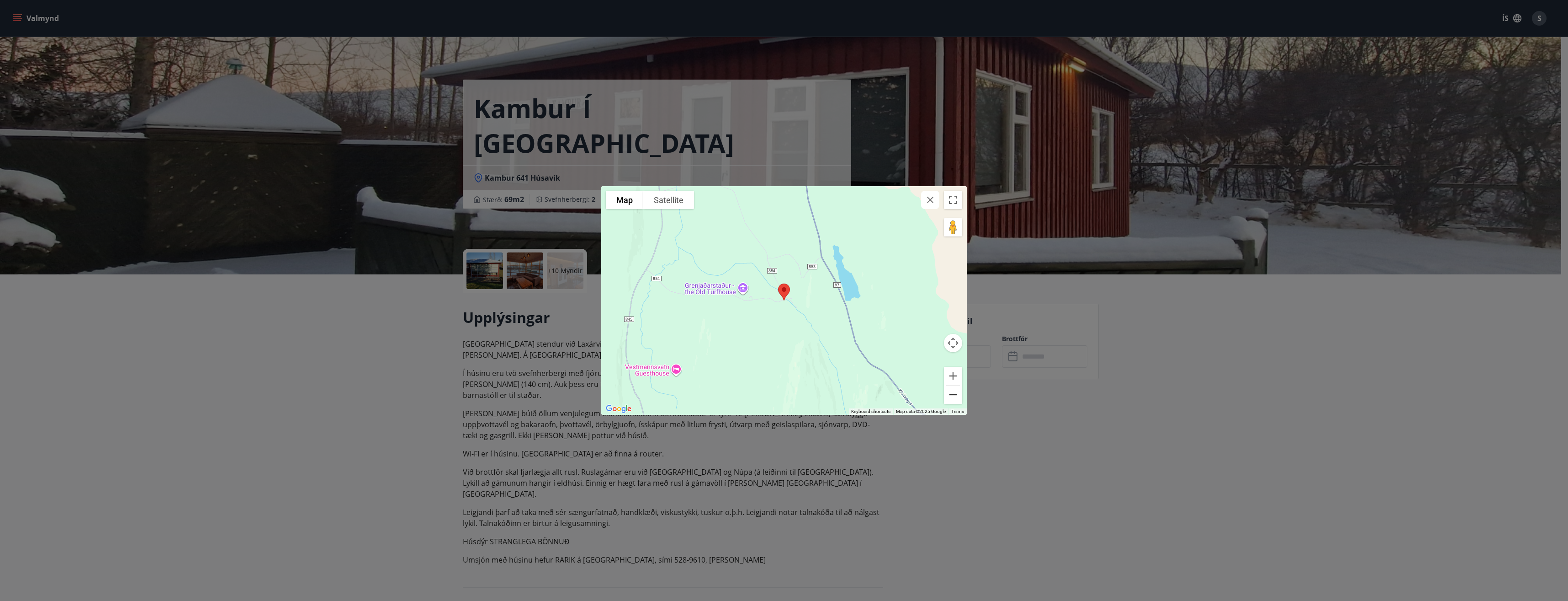
click at [959, 394] on button "Zoom out" at bounding box center [953, 394] width 18 height 18
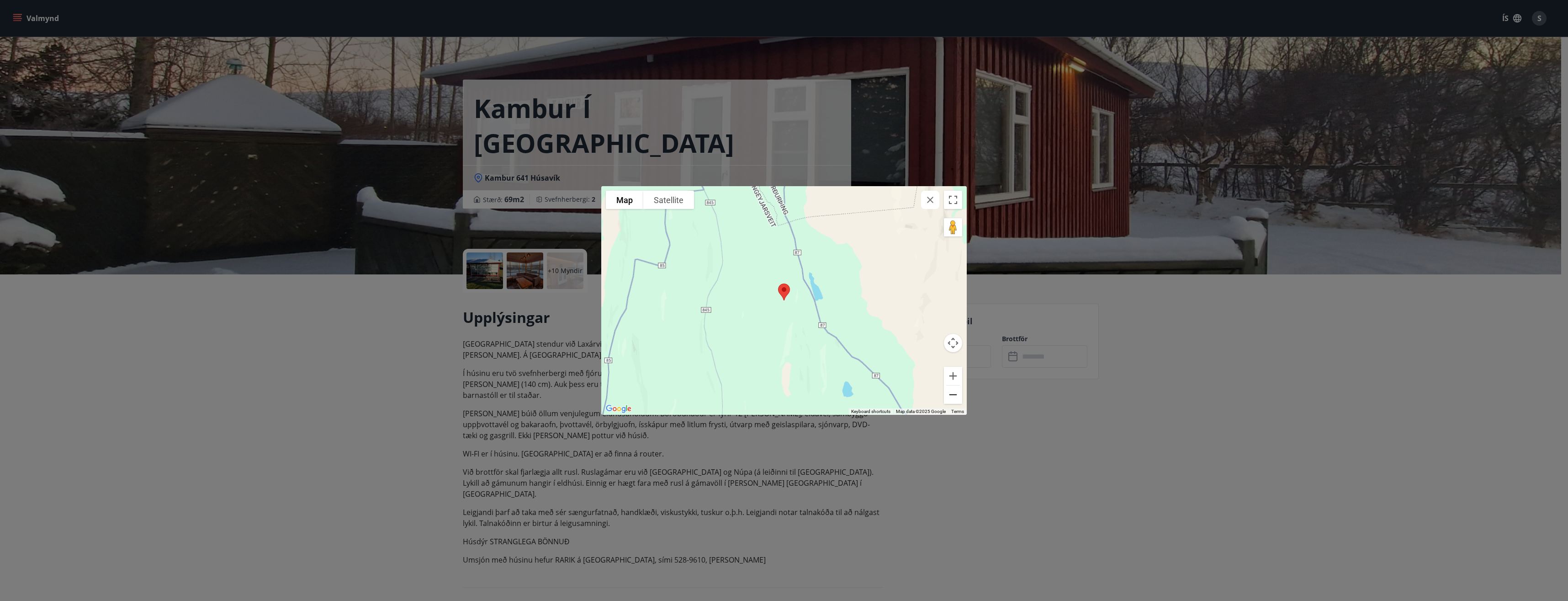
click at [959, 394] on button "Zoom out" at bounding box center [953, 394] width 18 height 18
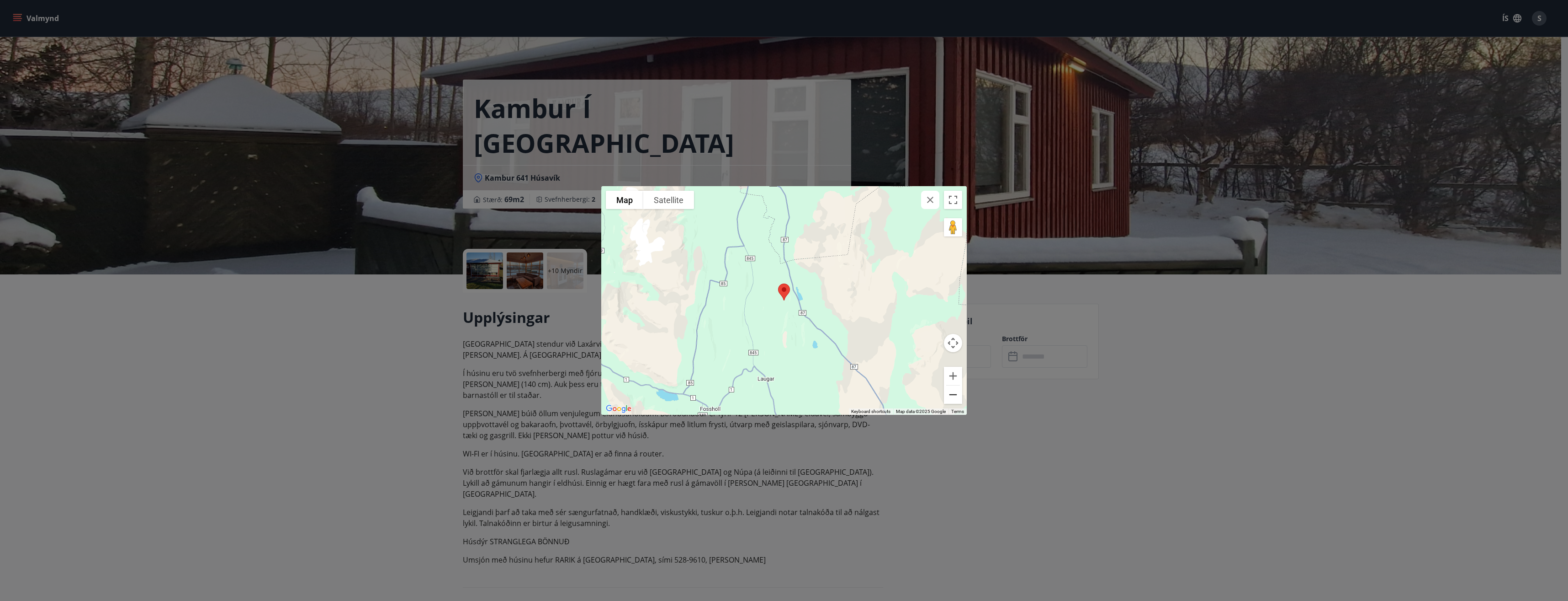
click at [959, 394] on button "Zoom out" at bounding box center [953, 394] width 18 height 18
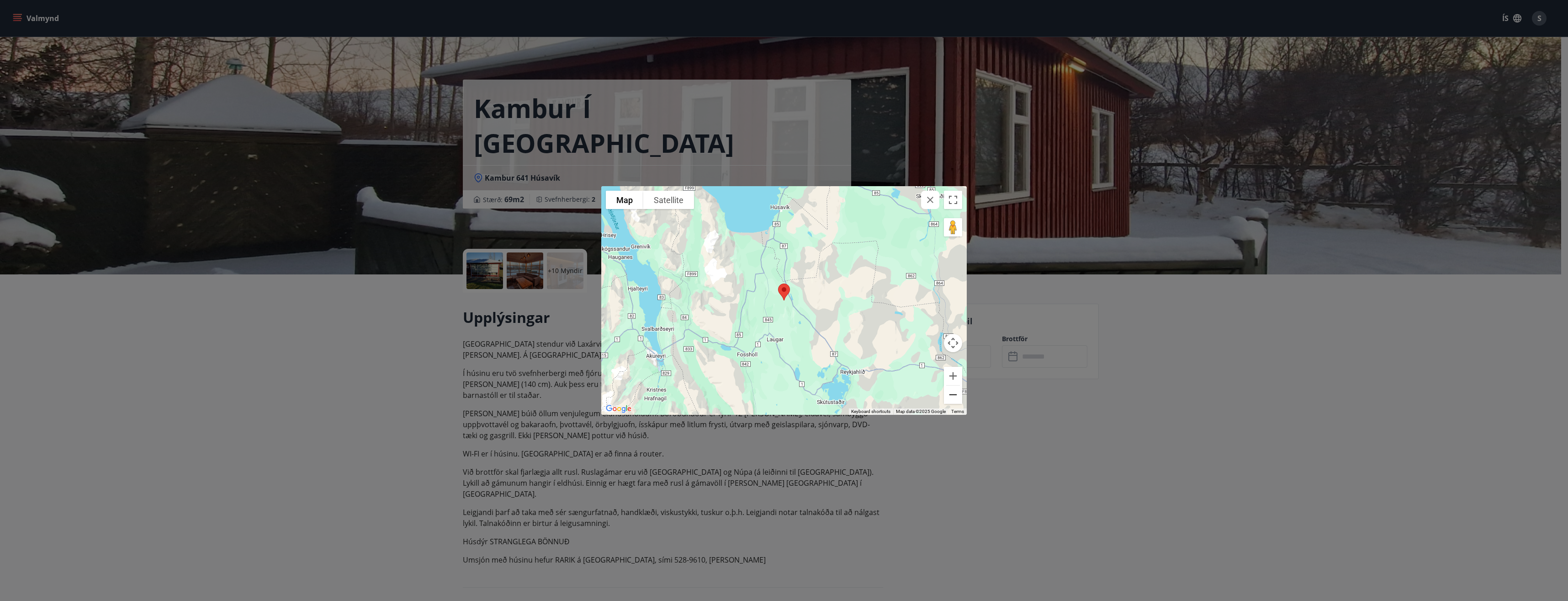
click at [959, 394] on button "Zoom out" at bounding box center [953, 394] width 18 height 18
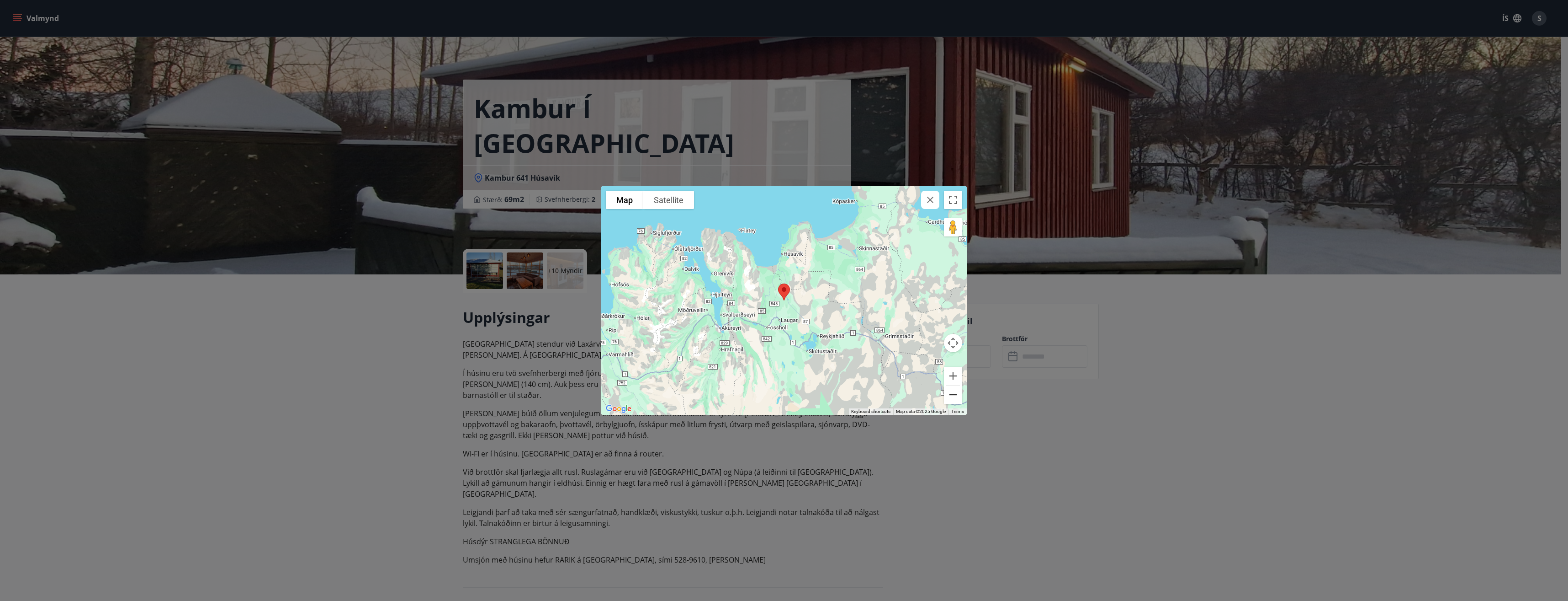
click at [959, 394] on button "Zoom out" at bounding box center [953, 394] width 18 height 18
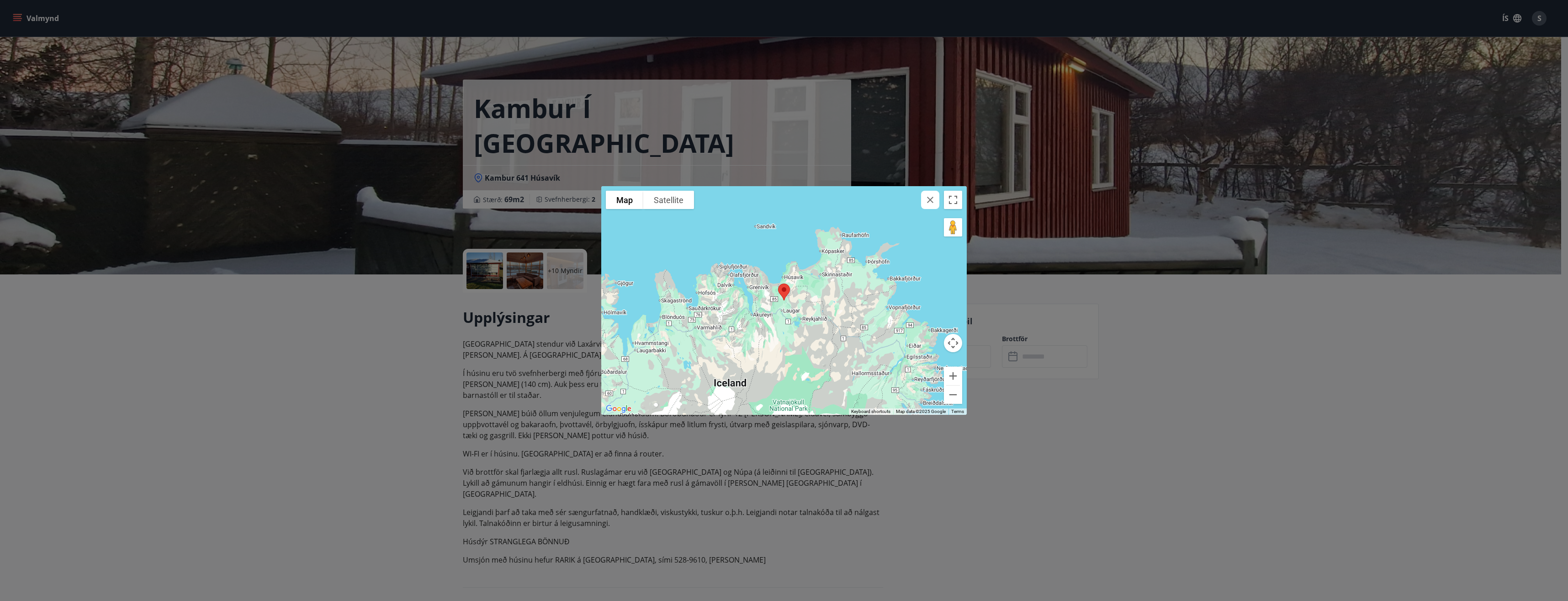
click at [931, 204] on icon "button" at bounding box center [930, 199] width 11 height 11
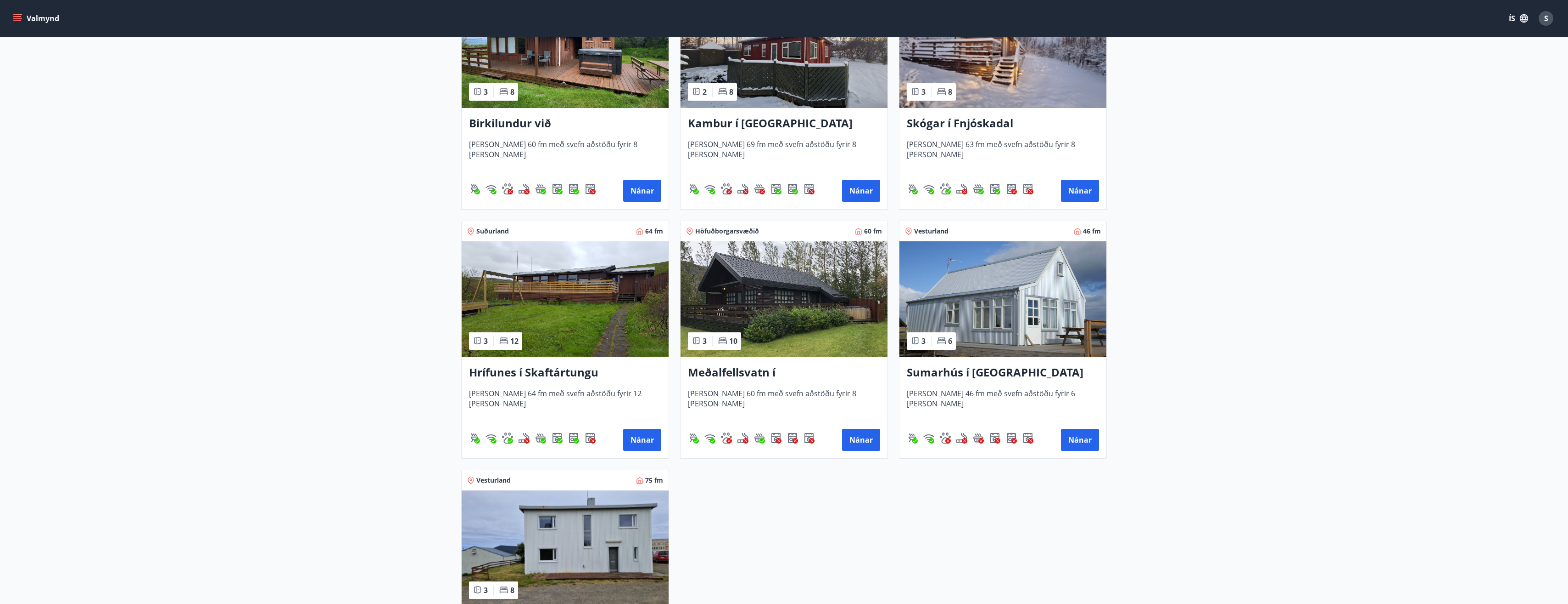
scroll to position [239, 0]
click at [552, 375] on h3 "Hrífunes í Skaftártungu" at bounding box center [565, 372] width 192 height 17
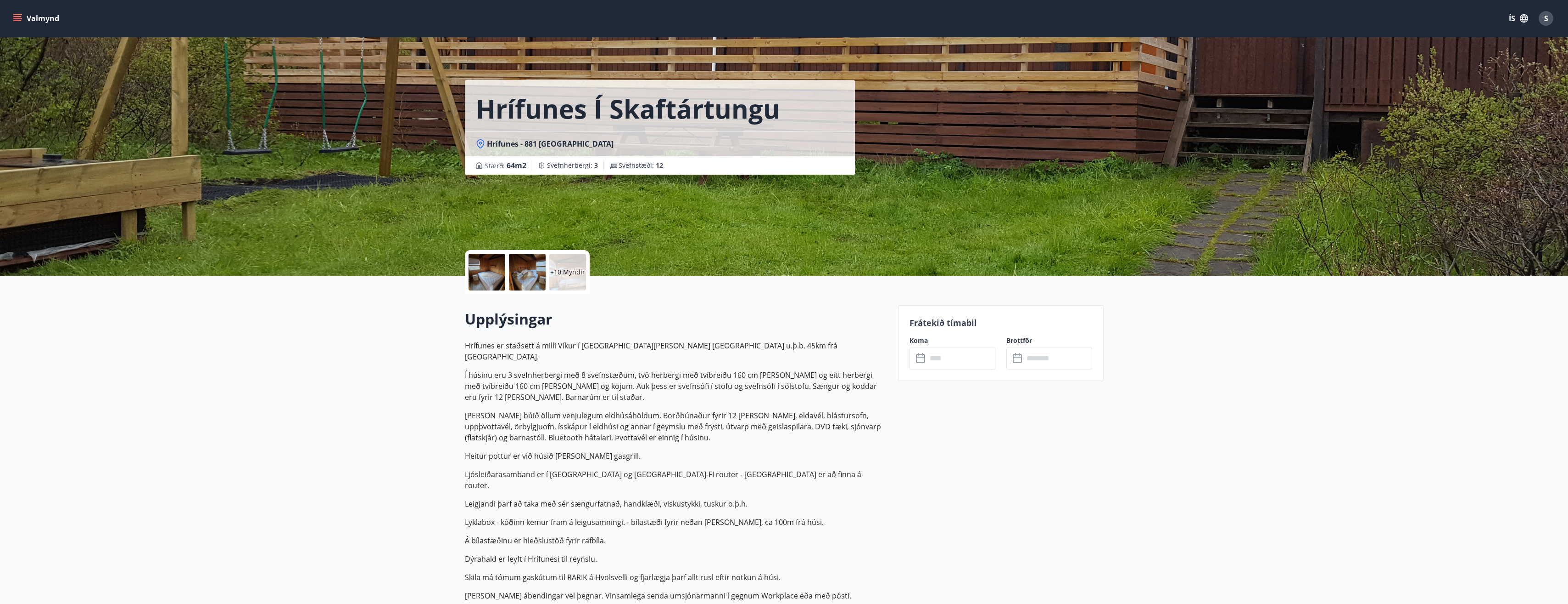
click at [478, 143] on icon at bounding box center [480, 143] width 9 height 9
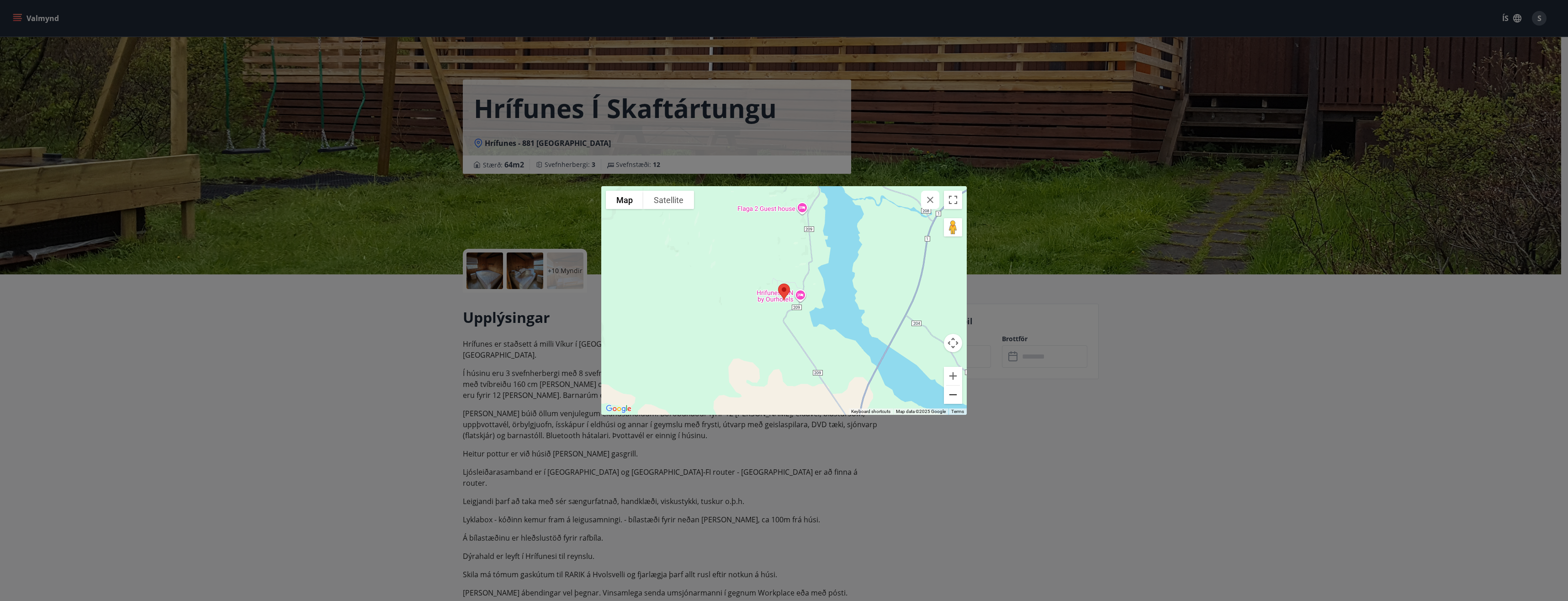
click at [953, 394] on button "Zoom out" at bounding box center [953, 394] width 18 height 18
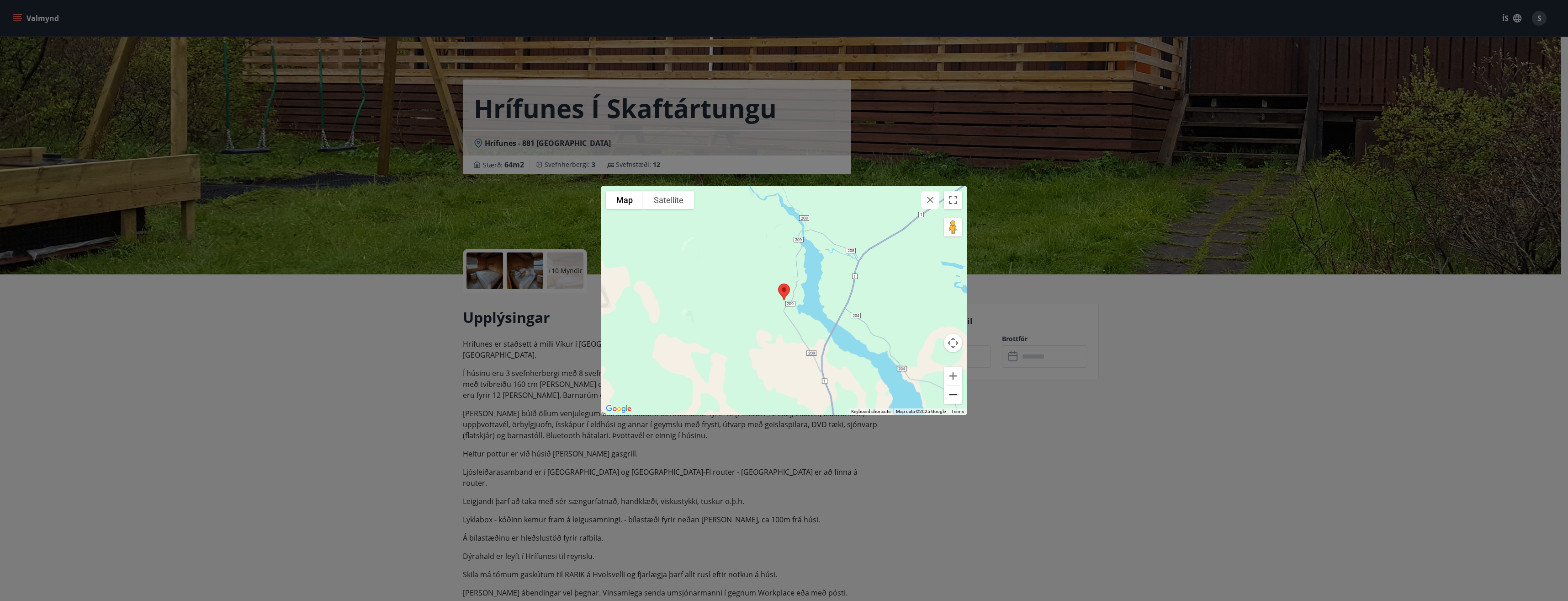
click at [953, 394] on button "Zoom out" at bounding box center [953, 394] width 18 height 18
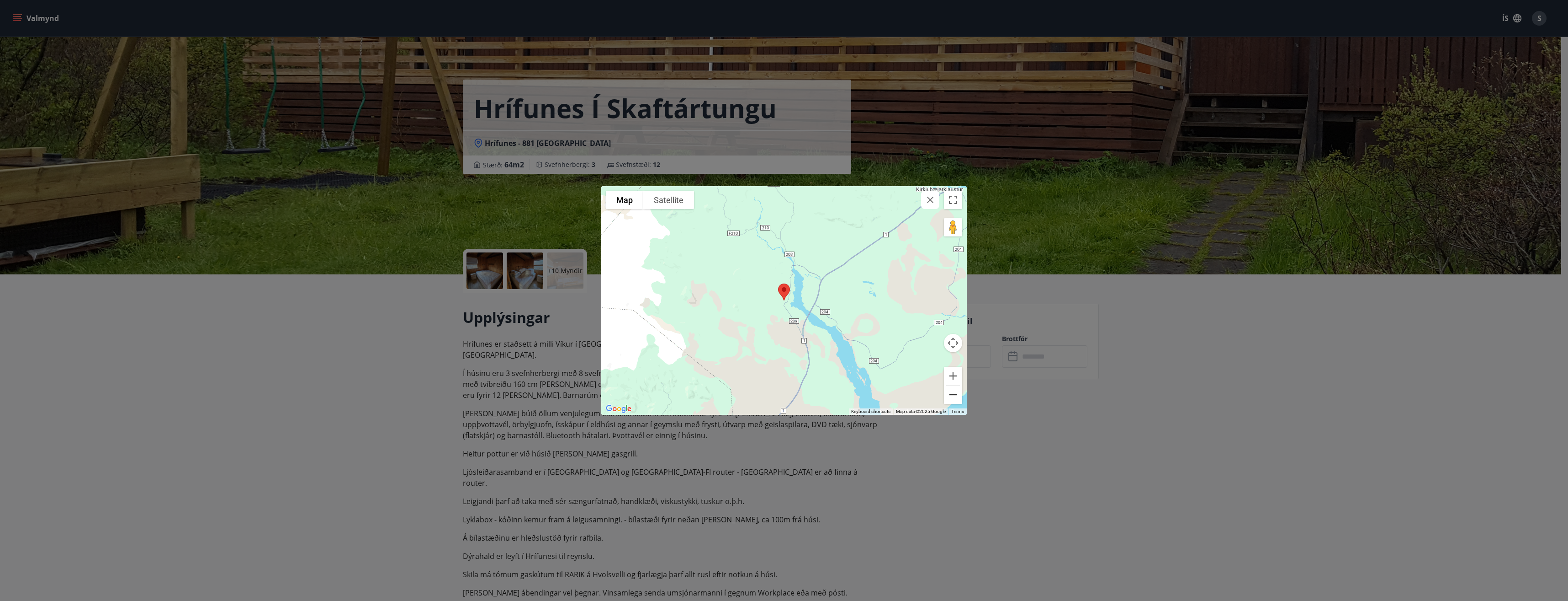
click at [953, 394] on button "Zoom out" at bounding box center [953, 394] width 18 height 18
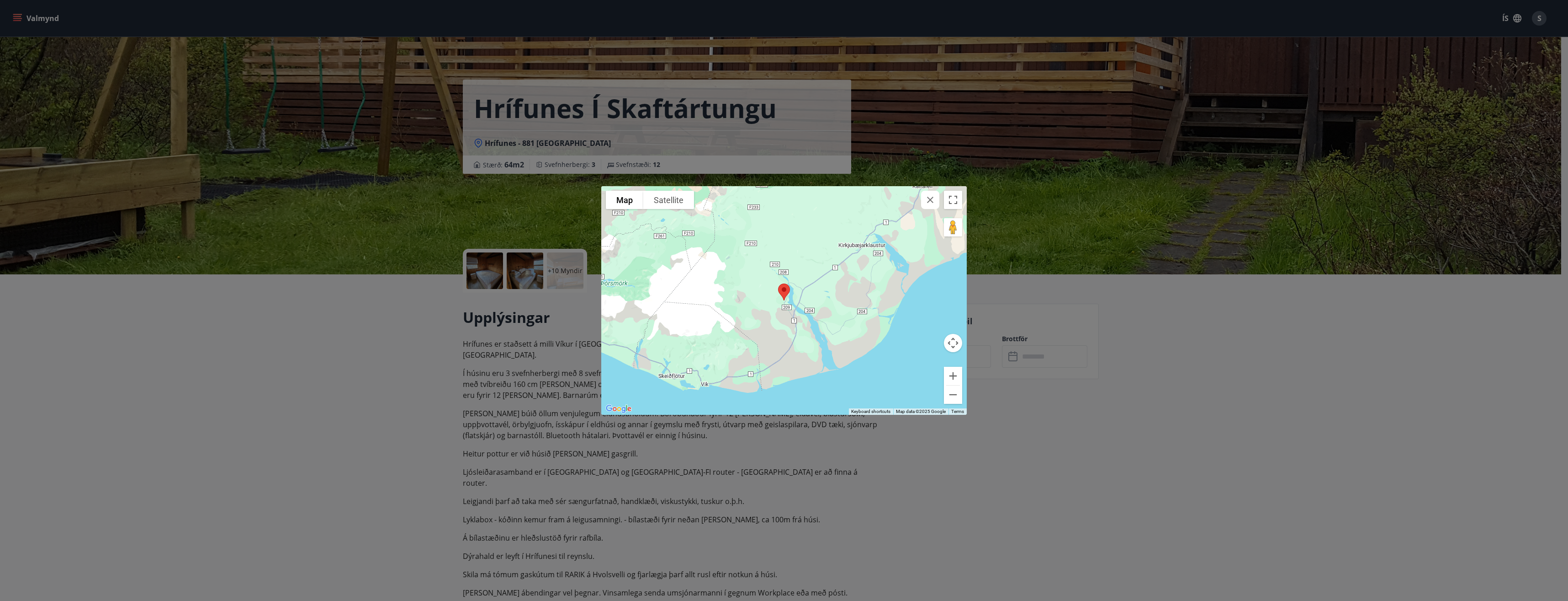
click at [924, 202] on button "button" at bounding box center [931, 199] width 18 height 18
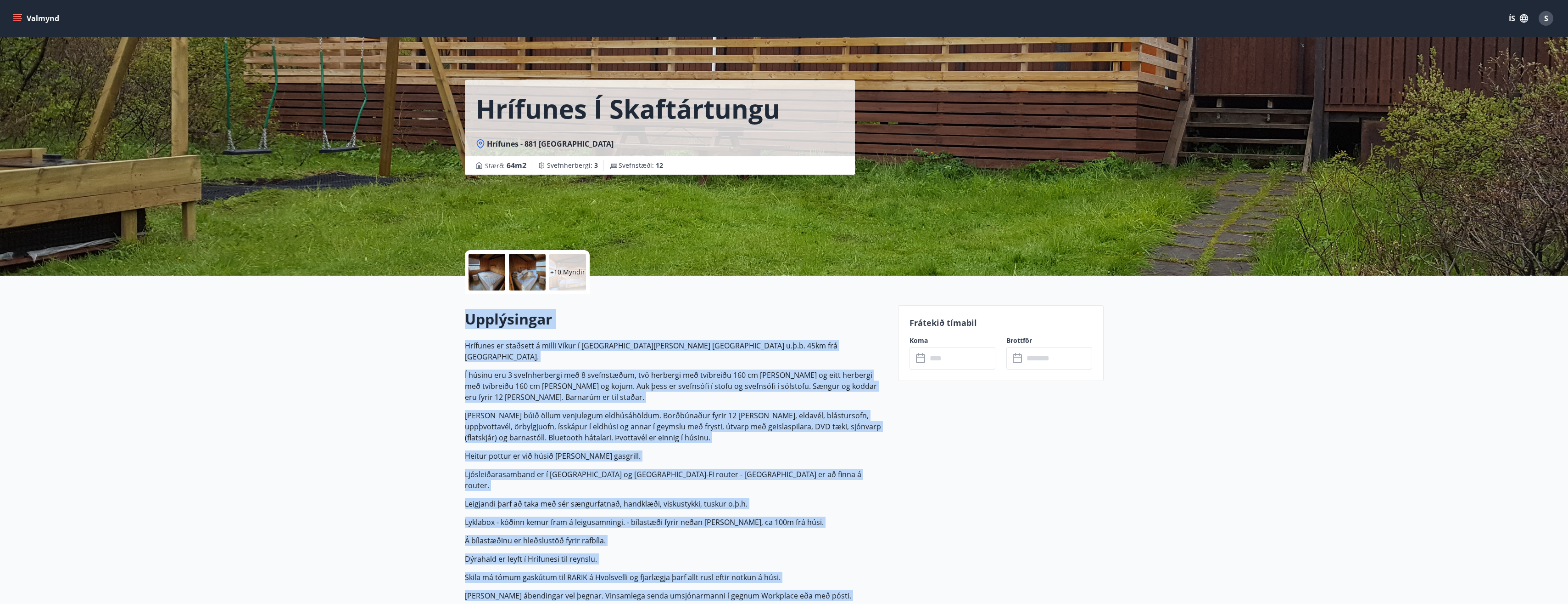
drag, startPoint x: 791, startPoint y: 287, endPoint x: 896, endPoint y: 316, distance: 108.9
click at [772, 294] on div "+10 Myndir" at bounding box center [676, 272] width 423 height 44
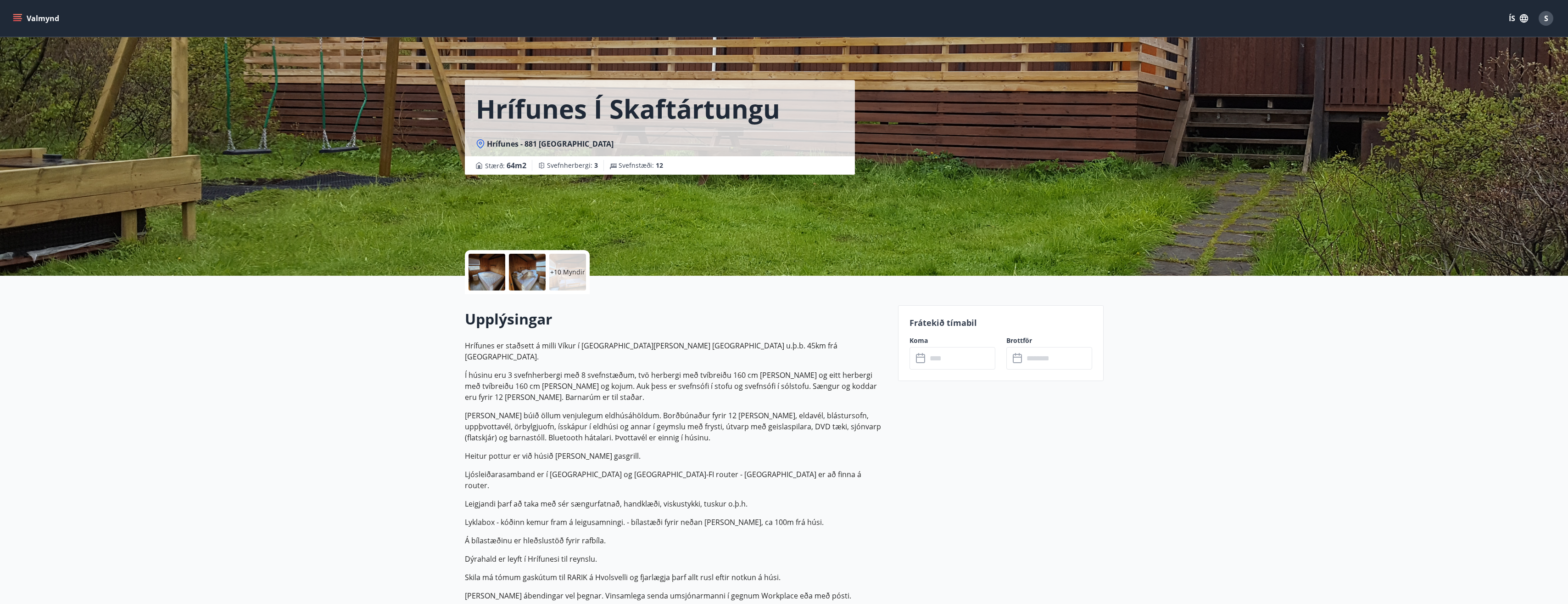
click at [14, 22] on icon "menu" at bounding box center [17, 18] width 9 height 9
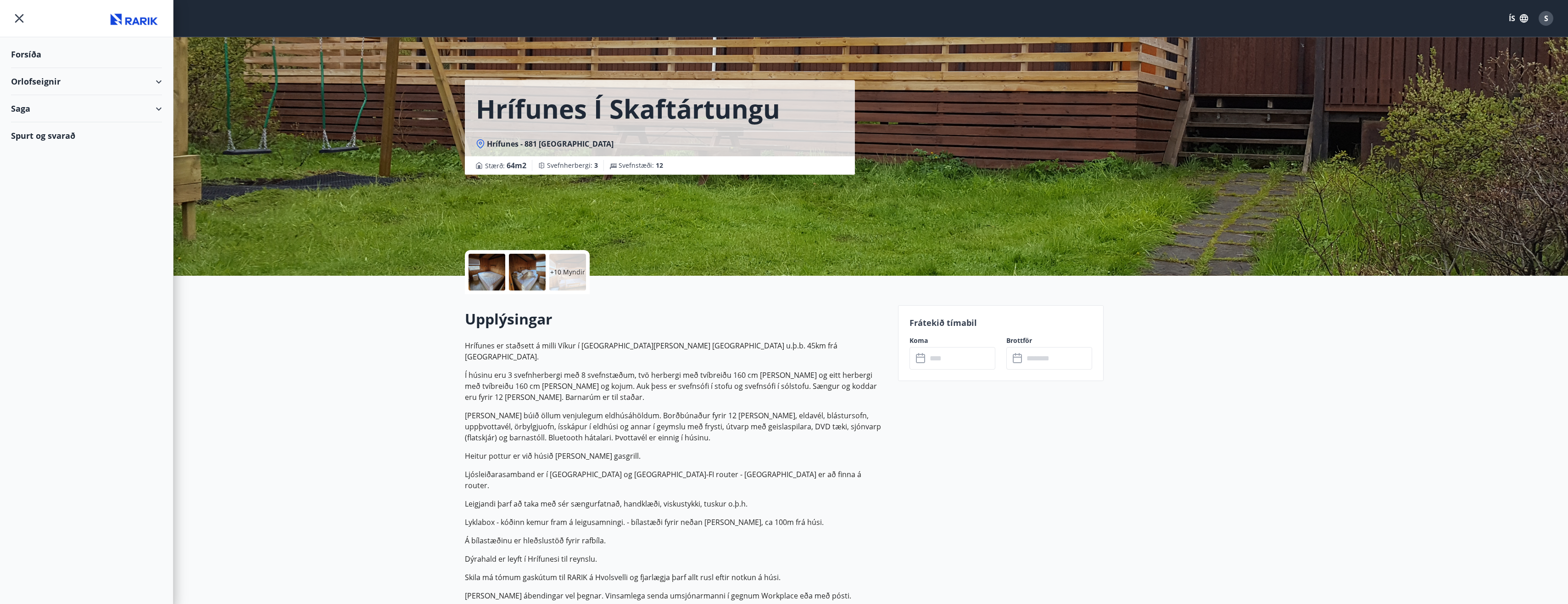
click at [35, 84] on div "Orlofseignir" at bounding box center [87, 81] width 151 height 27
click at [43, 105] on div "Framboð" at bounding box center [86, 104] width 136 height 19
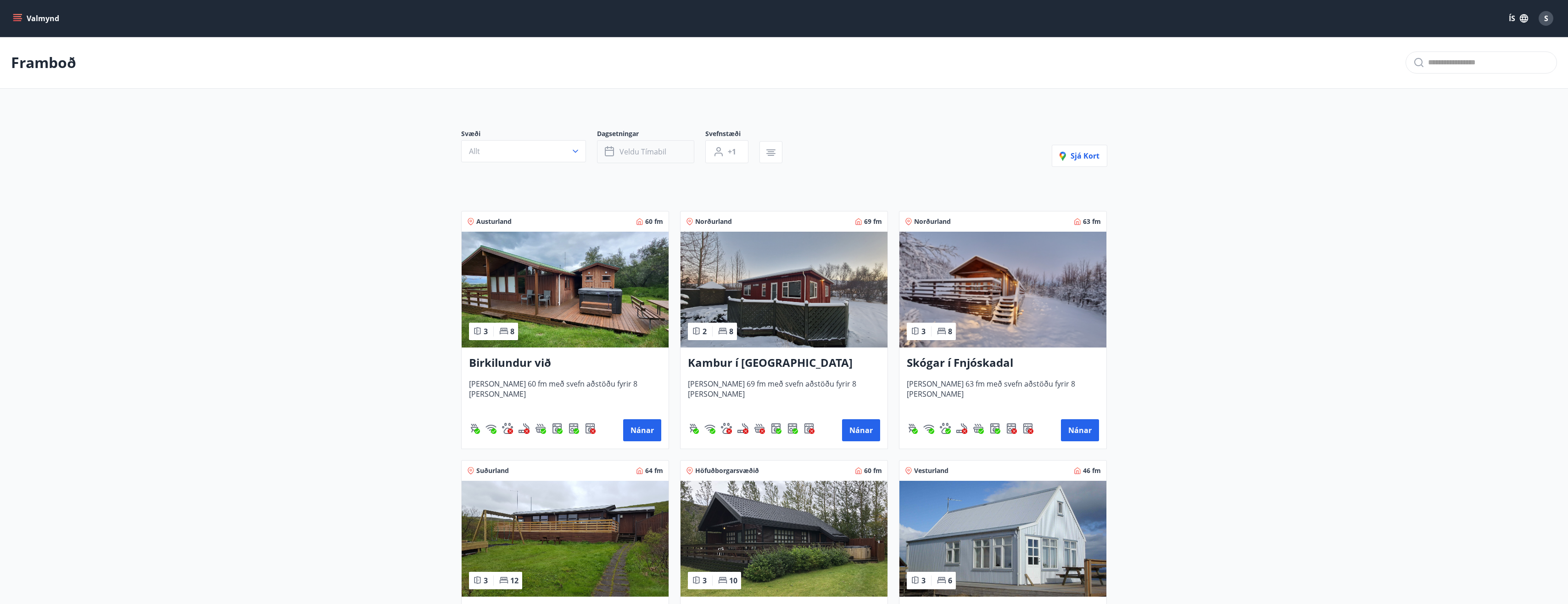
click at [688, 153] on button "Veldu tímabil" at bounding box center [646, 151] width 97 height 23
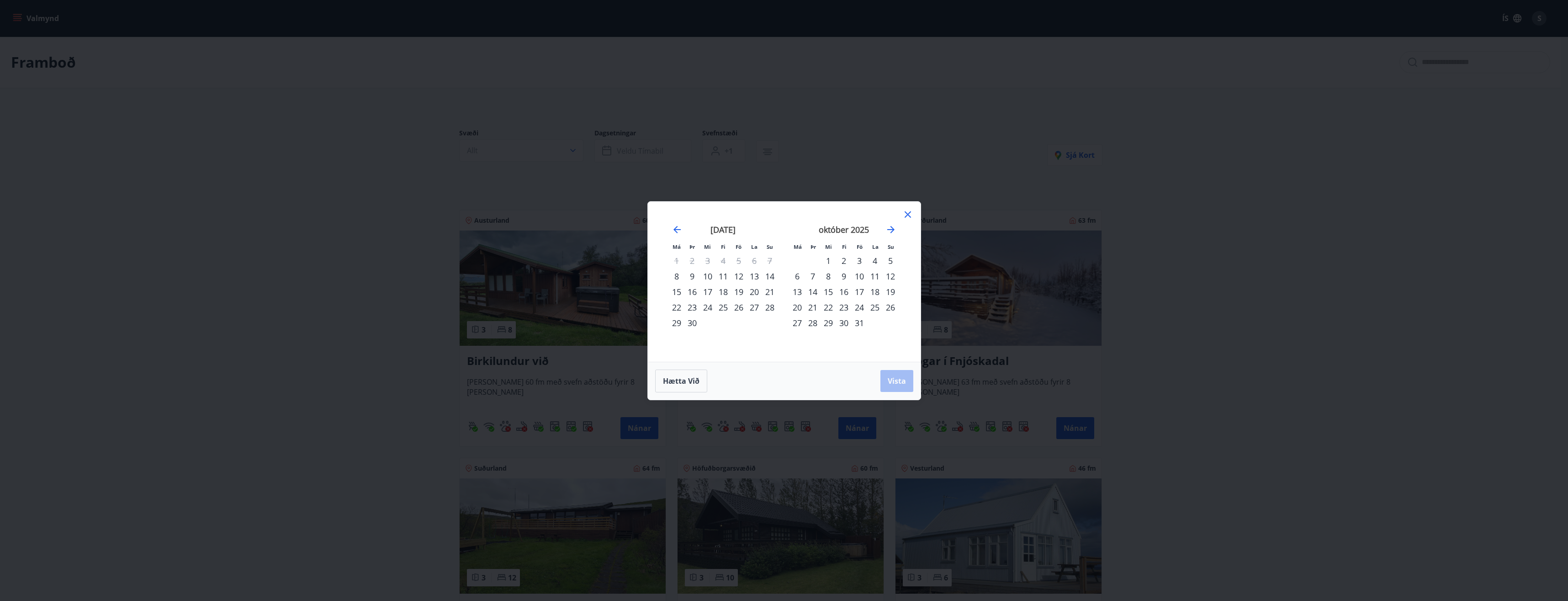
click at [756, 272] on div "13" at bounding box center [754, 276] width 16 height 16
click at [735, 290] on div "19" at bounding box center [739, 292] width 16 height 16
click at [769, 291] on div "21" at bounding box center [770, 292] width 16 height 16
click at [738, 291] on div "19" at bounding box center [739, 292] width 16 height 16
click at [887, 378] on button "Vista" at bounding box center [896, 380] width 33 height 22
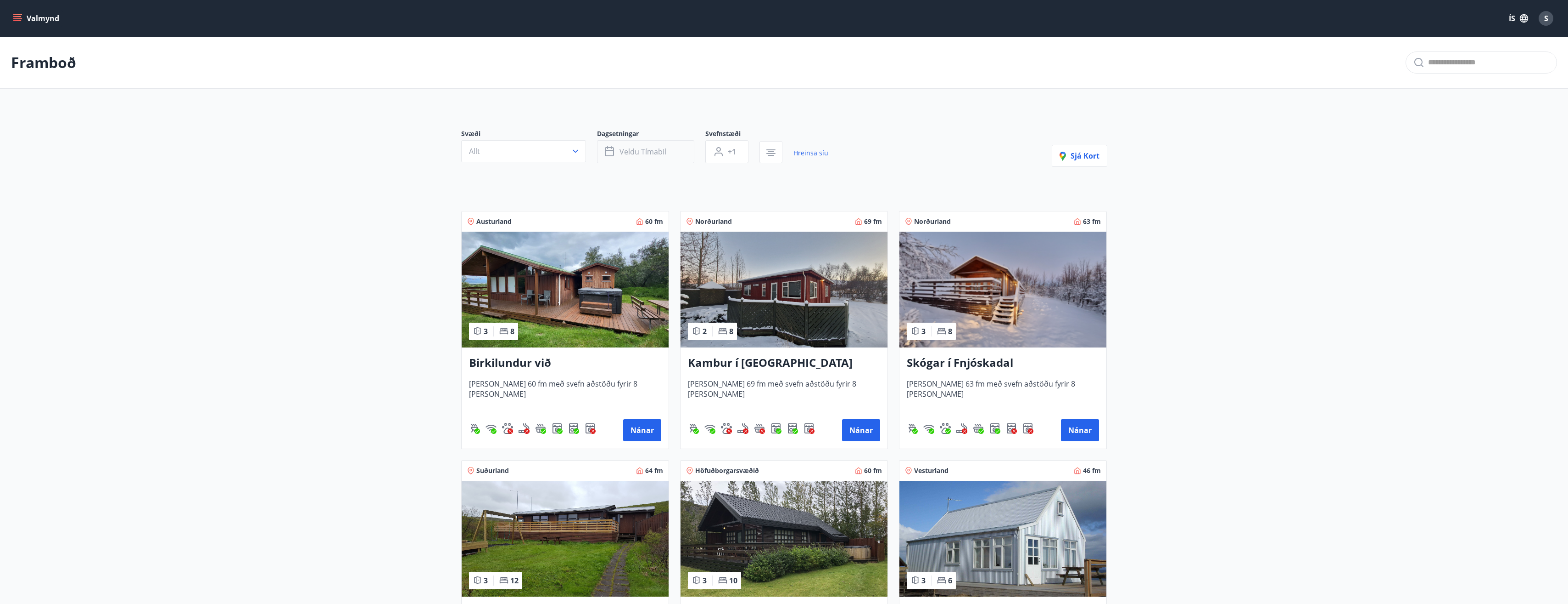
click at [646, 151] on span "Veldu tímabil" at bounding box center [642, 151] width 47 height 10
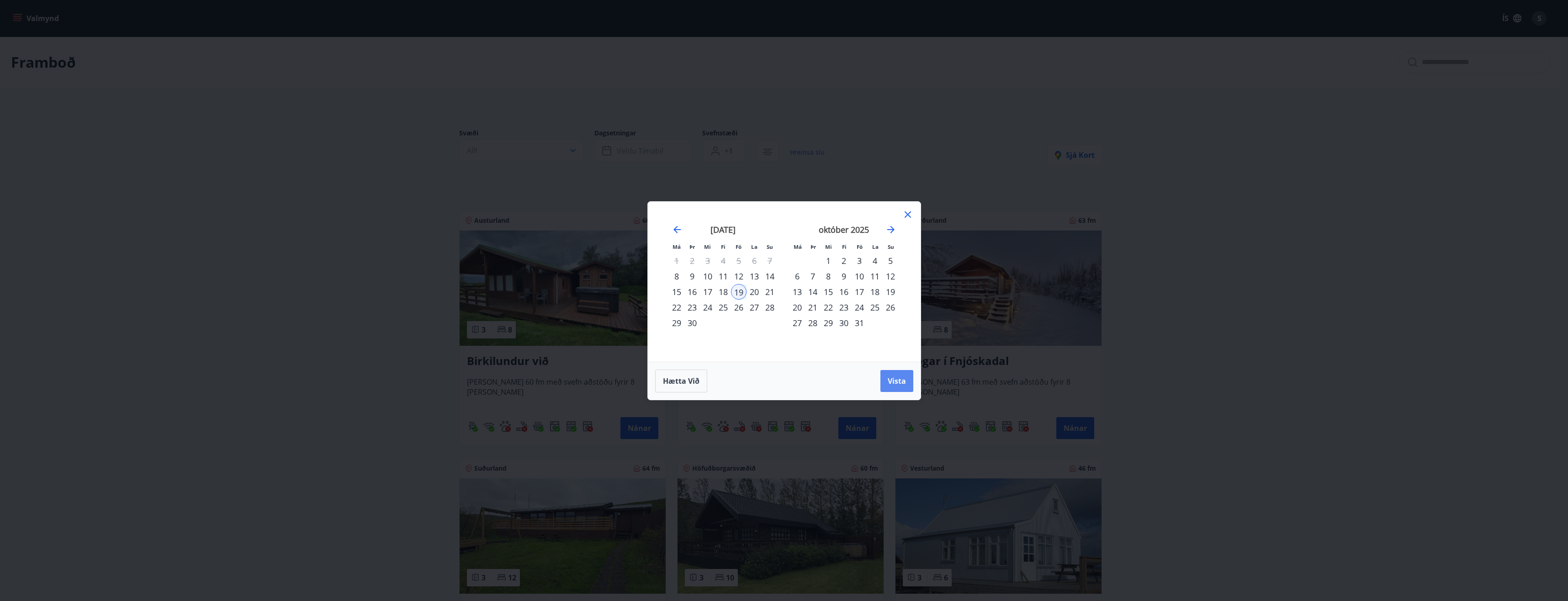
click at [897, 387] on button "Vista" at bounding box center [896, 380] width 33 height 22
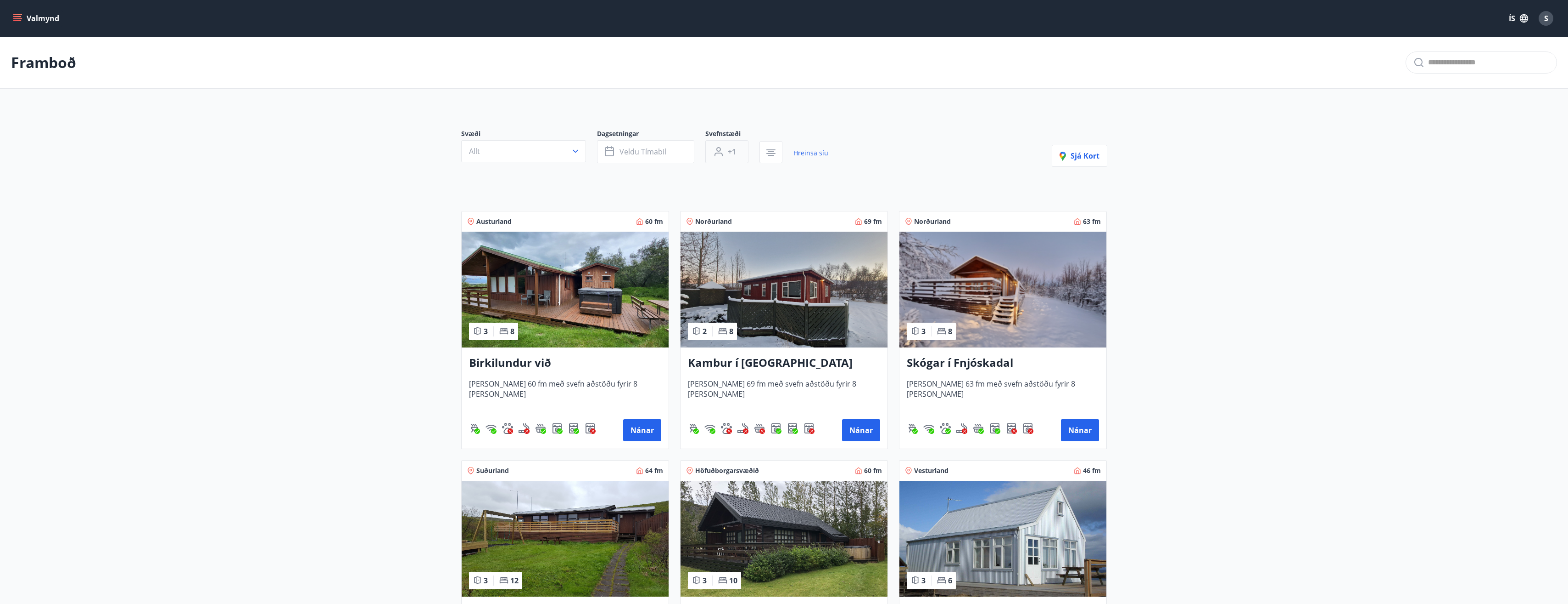
click at [736, 148] on span "+1" at bounding box center [732, 151] width 8 height 10
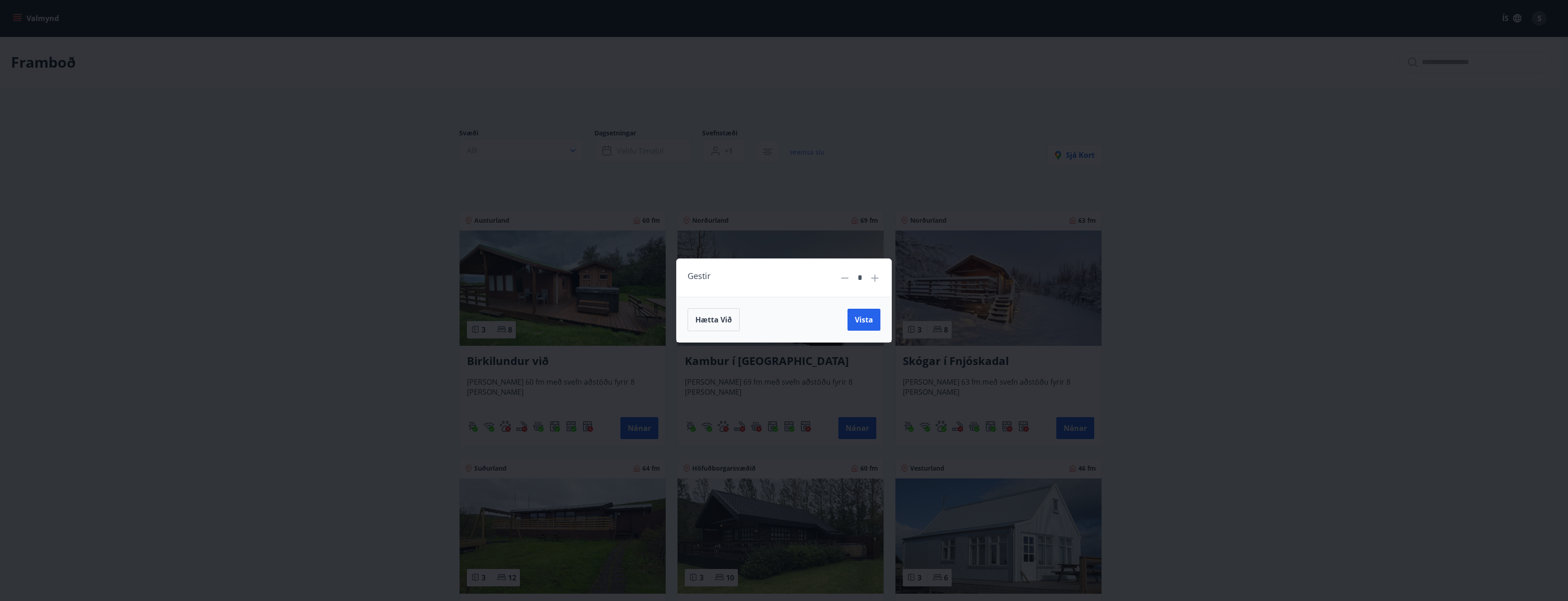
click at [734, 149] on div "Gestir * Hætta við Vista" at bounding box center [784, 300] width 1568 height 601
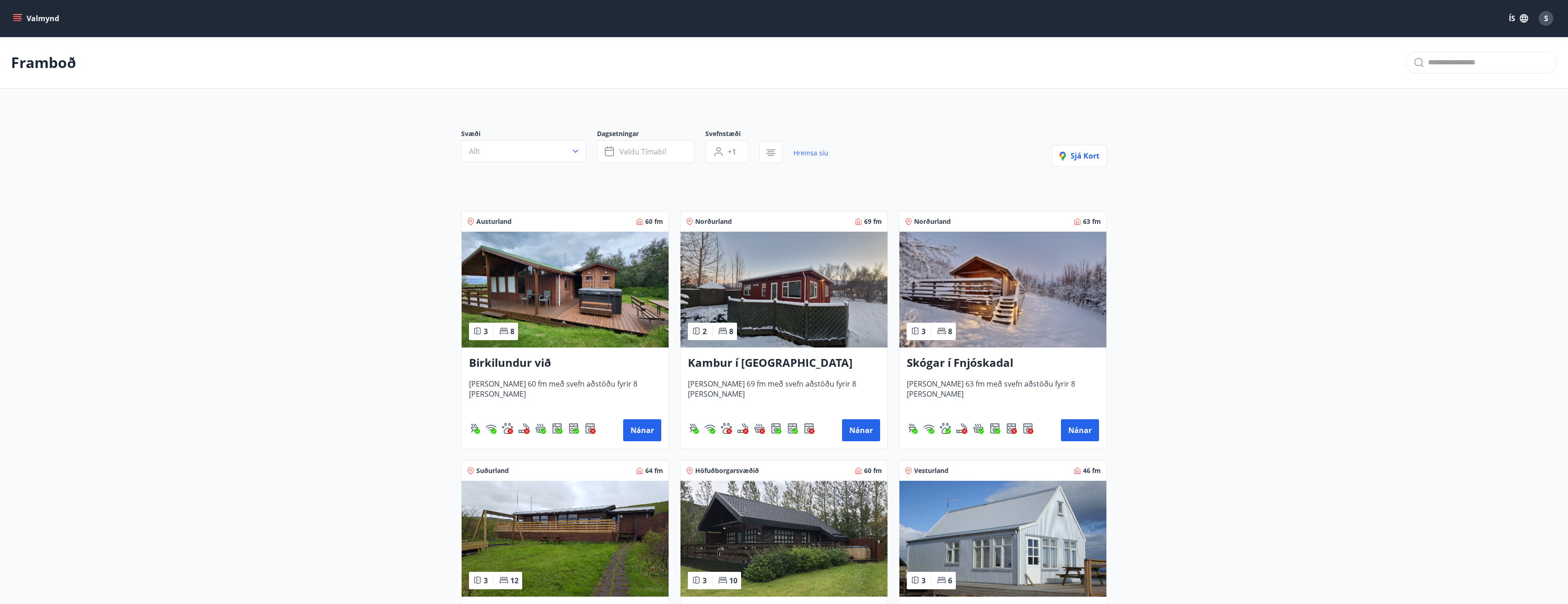
click at [845, 127] on body "Valmynd ÍS S Framboð Svæði Allt Dagsetningar Veldu tímabil Svefnstæði +1 Hreins…" at bounding box center [784, 533] width 1568 height 1067
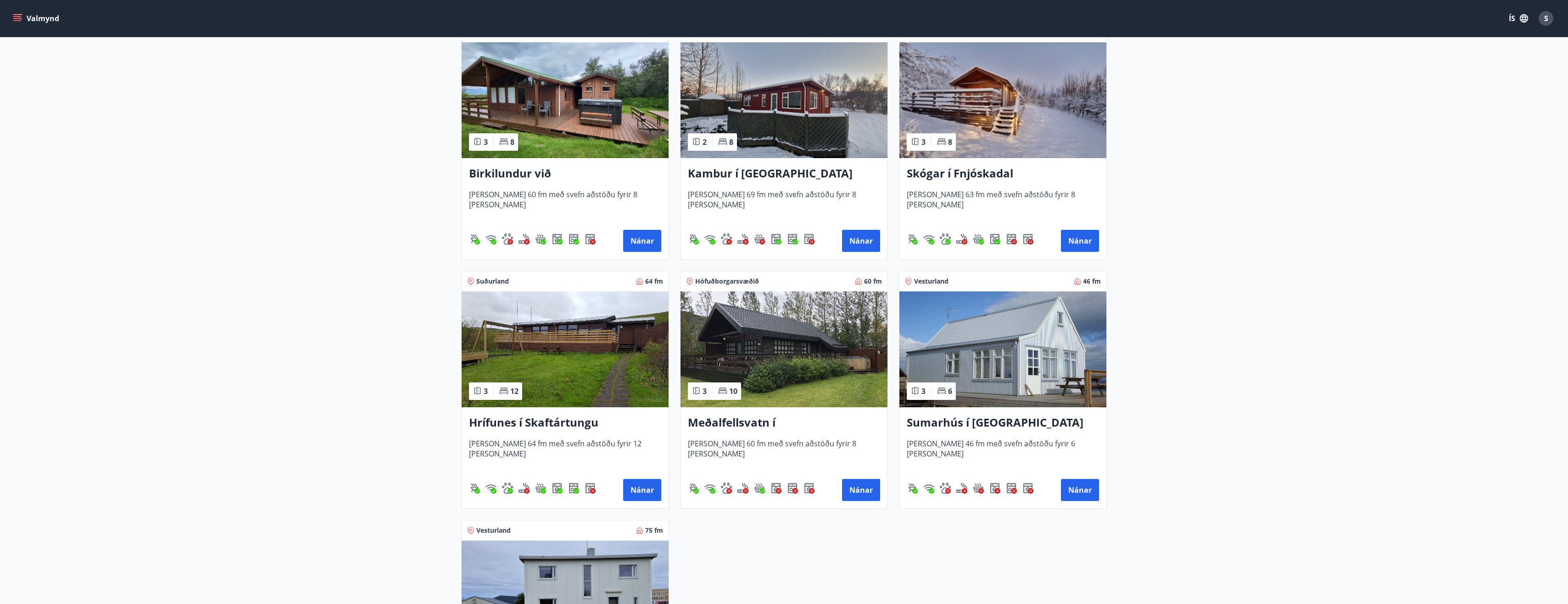
scroll to position [188, 0]
click at [642, 488] on button "Nánar" at bounding box center [642, 491] width 38 height 22
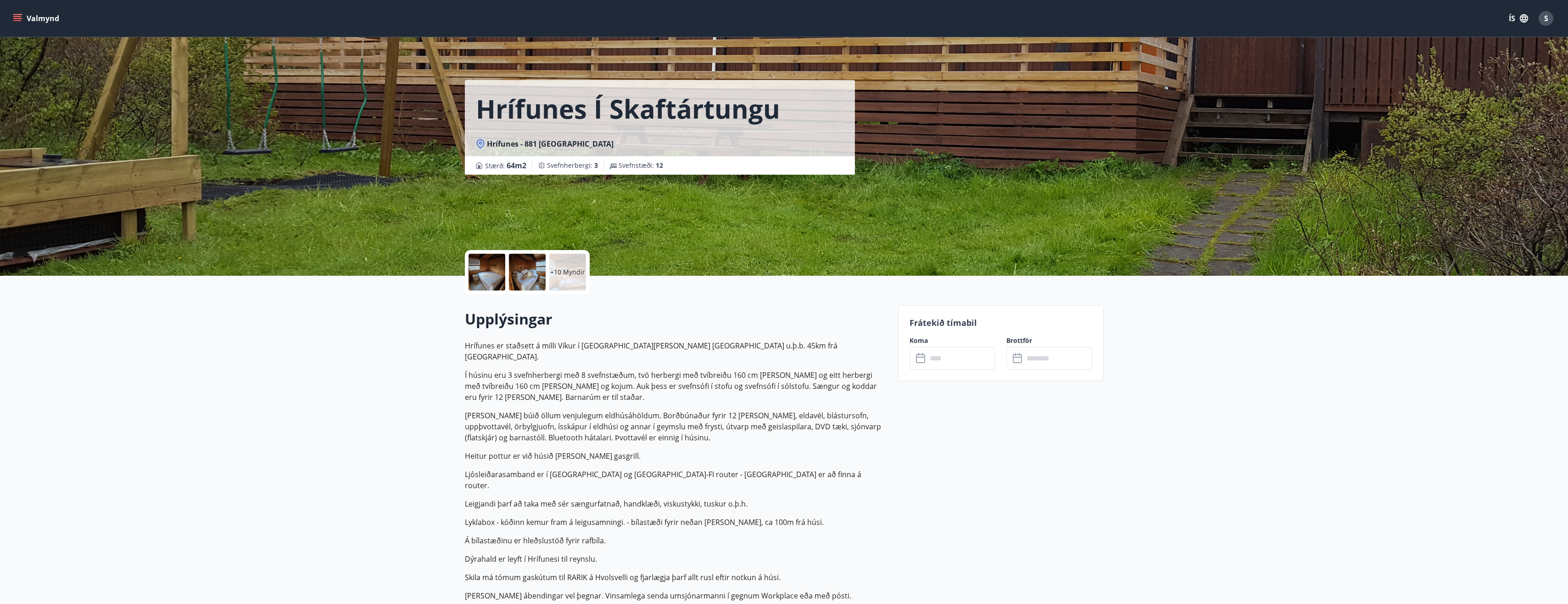
click at [935, 358] on input "text" at bounding box center [960, 357] width 69 height 23
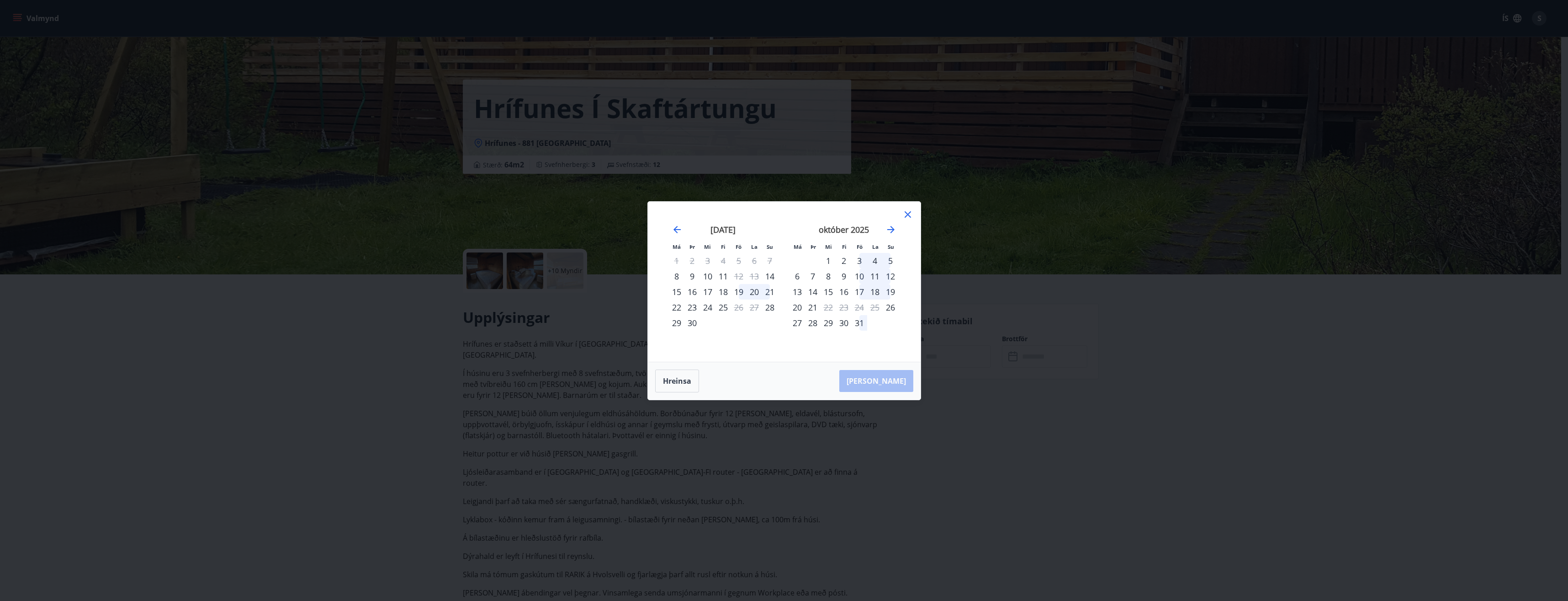
click at [386, 347] on div "Má Þr Mi Fi Fö La Su Má Þr Mi Fi Fö La Su [DATE] 1 2 3 4 5 6 7 8 9 10 11 12 13 …" at bounding box center [784, 300] width 1568 height 601
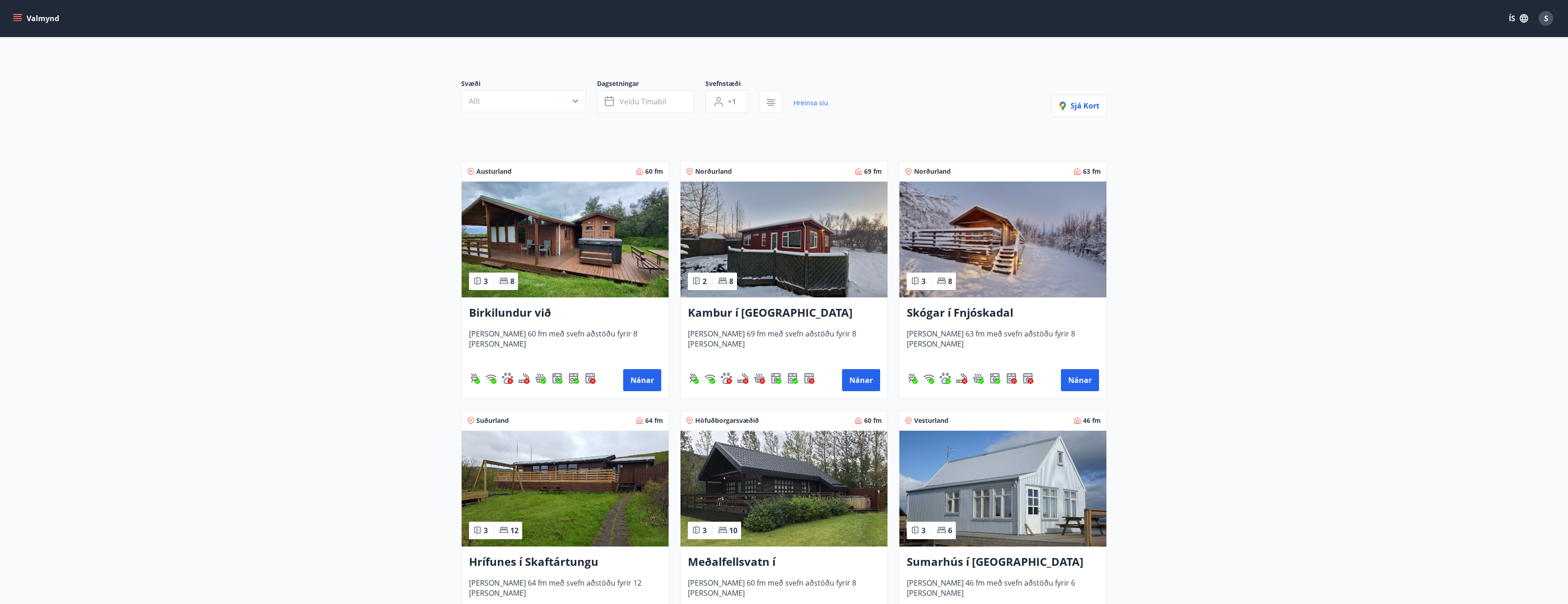
scroll to position [50, 0]
click at [975, 314] on h3 "Skógar í Fnjóskadal" at bounding box center [1002, 312] width 192 height 17
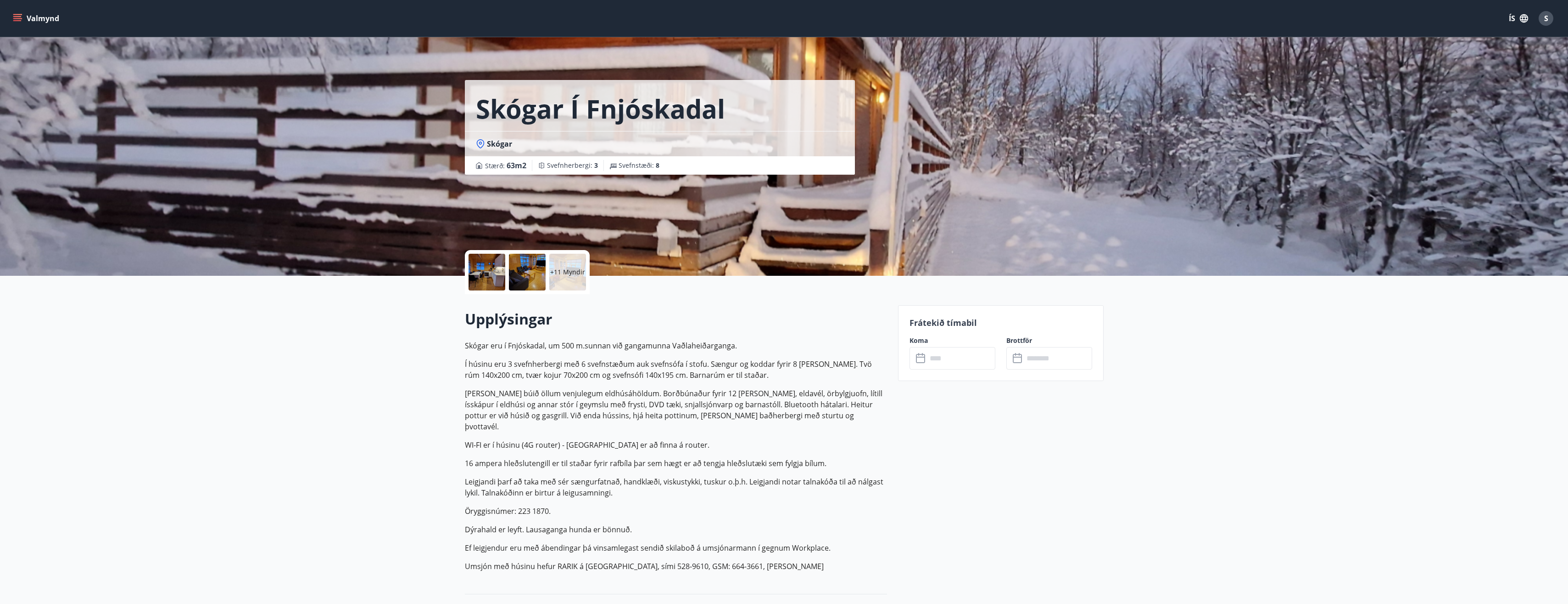
click at [481, 144] on icon at bounding box center [479, 142] width 3 height 3
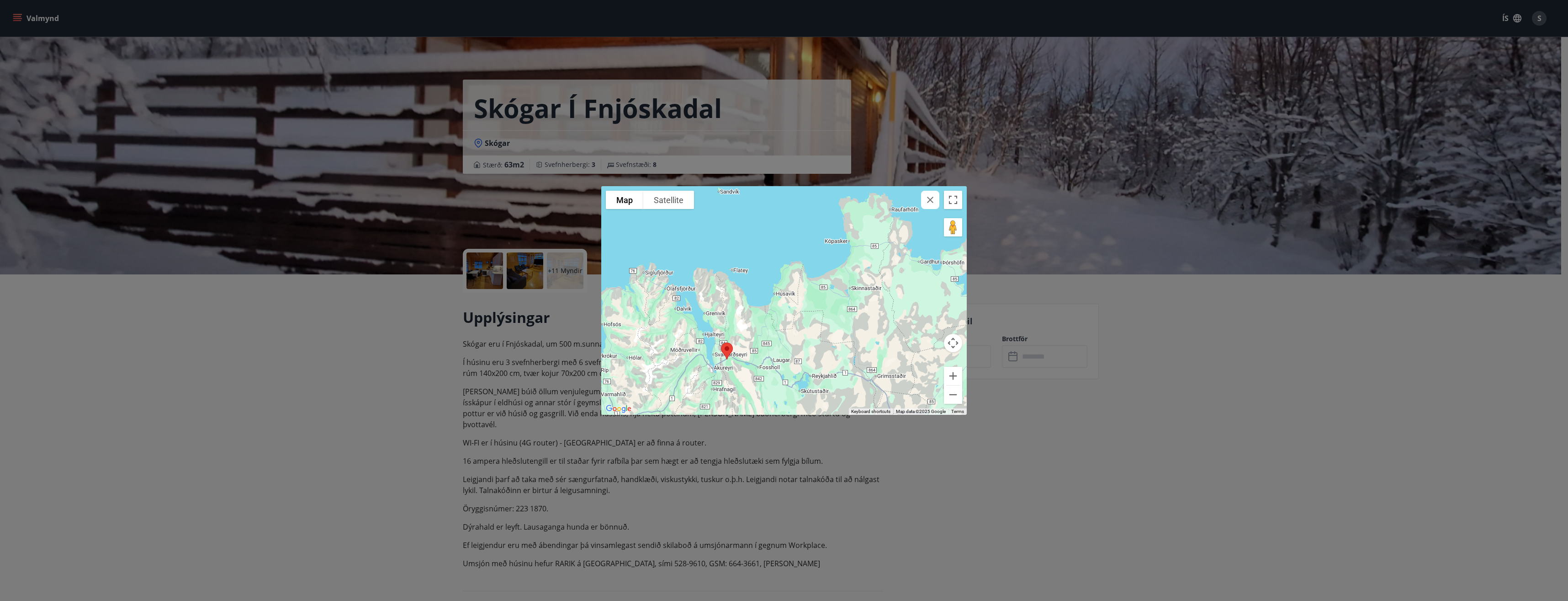
drag, startPoint x: 826, startPoint y: 327, endPoint x: 728, endPoint y: 361, distance: 103.7
click at [728, 361] on img at bounding box center [727, 351] width 19 height 24
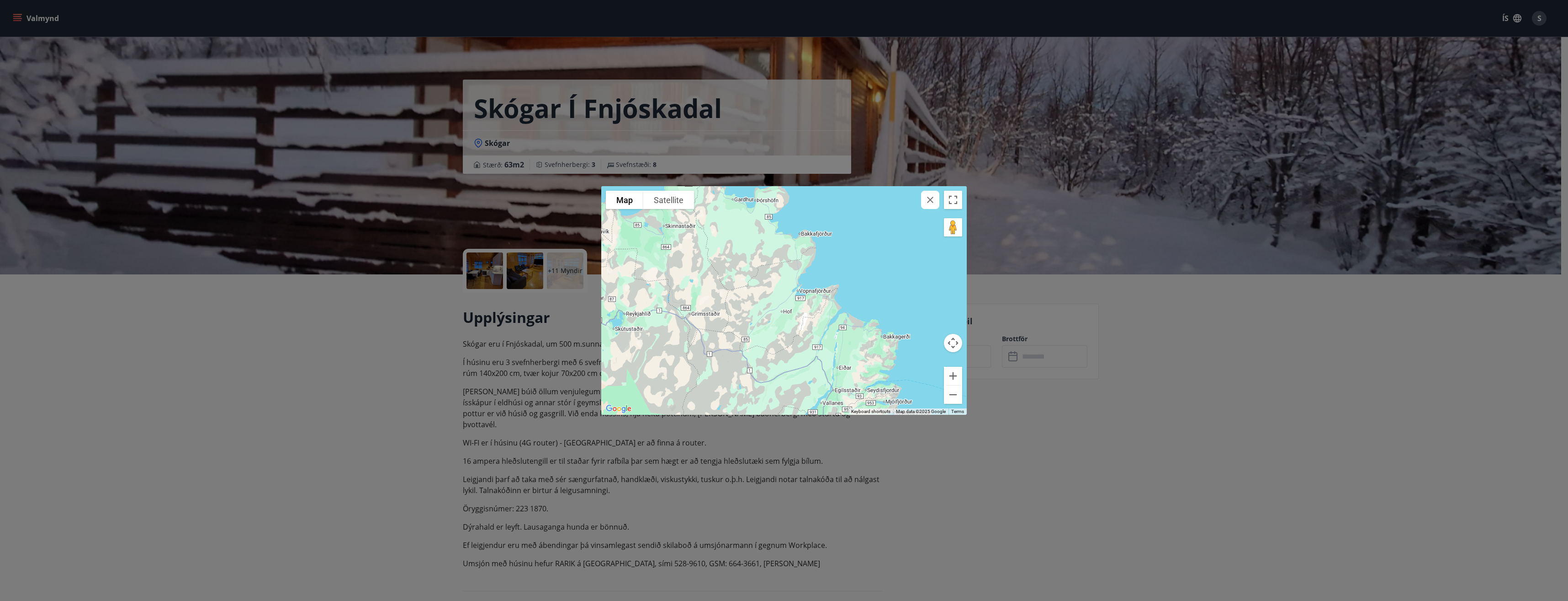
drag, startPoint x: 858, startPoint y: 306, endPoint x: 672, endPoint y: 246, distance: 195.4
click at [672, 246] on div at bounding box center [783, 300] width 365 height 229
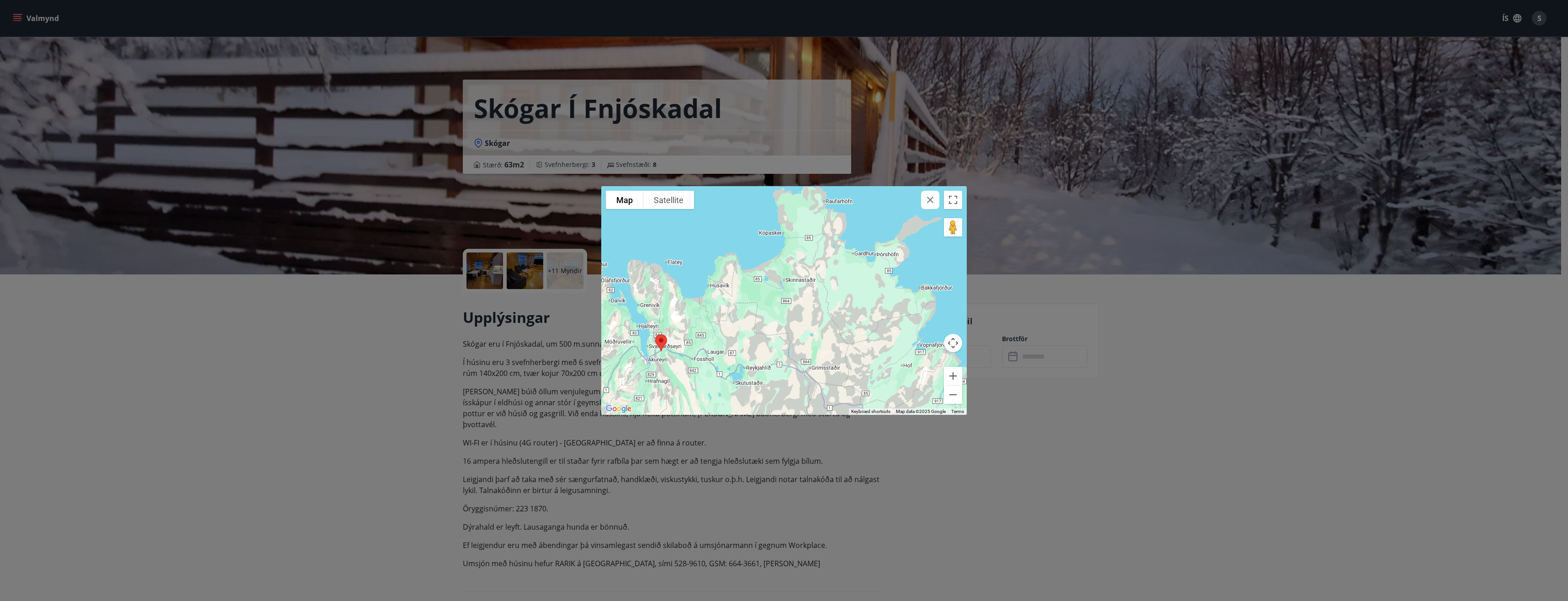
drag, startPoint x: 758, startPoint y: 314, endPoint x: 877, endPoint y: 362, distance: 128.3
click at [877, 362] on div at bounding box center [783, 300] width 365 height 229
click at [661, 341] on img at bounding box center [660, 342] width 19 height 24
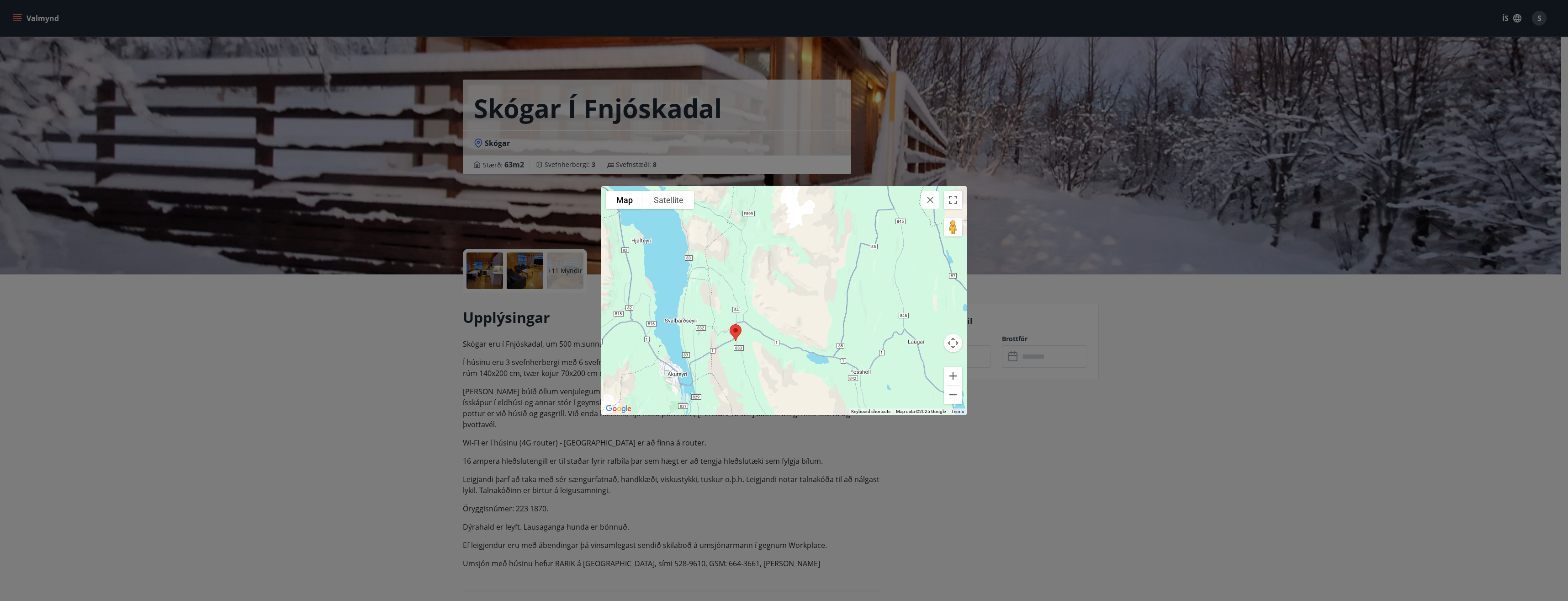
drag, startPoint x: 699, startPoint y: 379, endPoint x: 789, endPoint y: 311, distance: 112.8
click at [789, 311] on div at bounding box center [783, 300] width 365 height 229
click at [931, 204] on icon "button" at bounding box center [930, 199] width 11 height 11
